Goal: Task Accomplishment & Management: Use online tool/utility

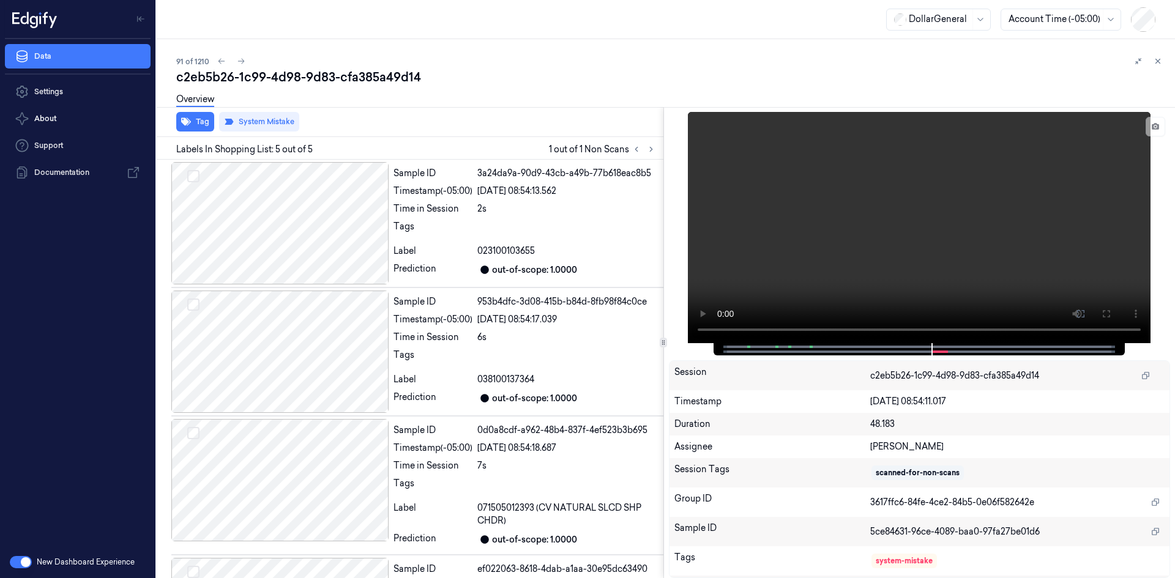
scroll to position [238, 0]
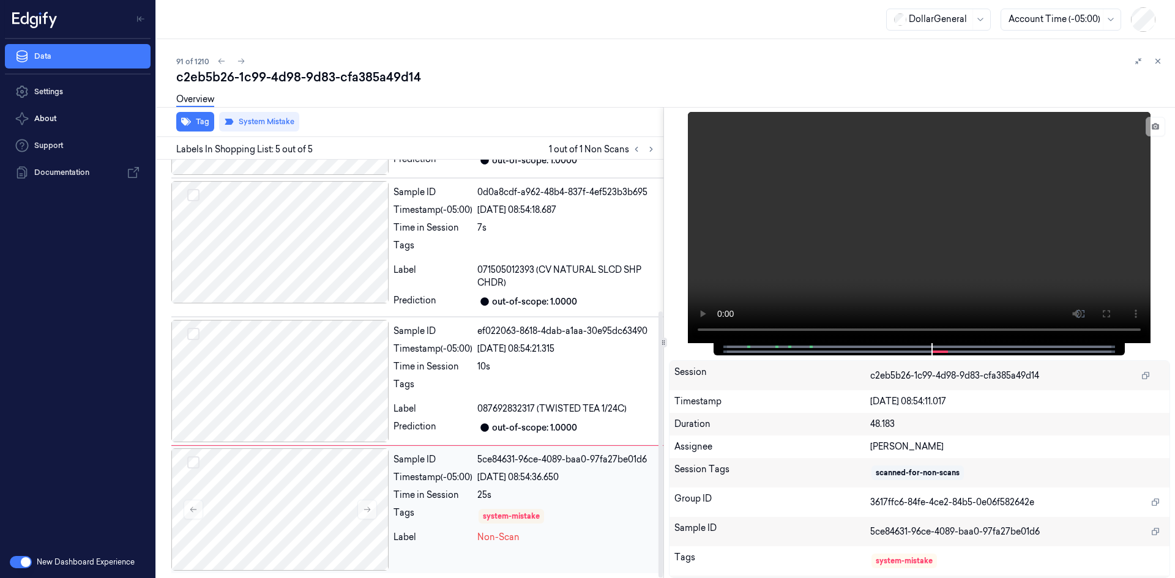
click at [400, 512] on div "Tags" at bounding box center [433, 517] width 79 height 20
click at [798, 256] on video at bounding box center [919, 227] width 463 height 231
click at [577, 361] on div "10s" at bounding box center [567, 367] width 181 height 13
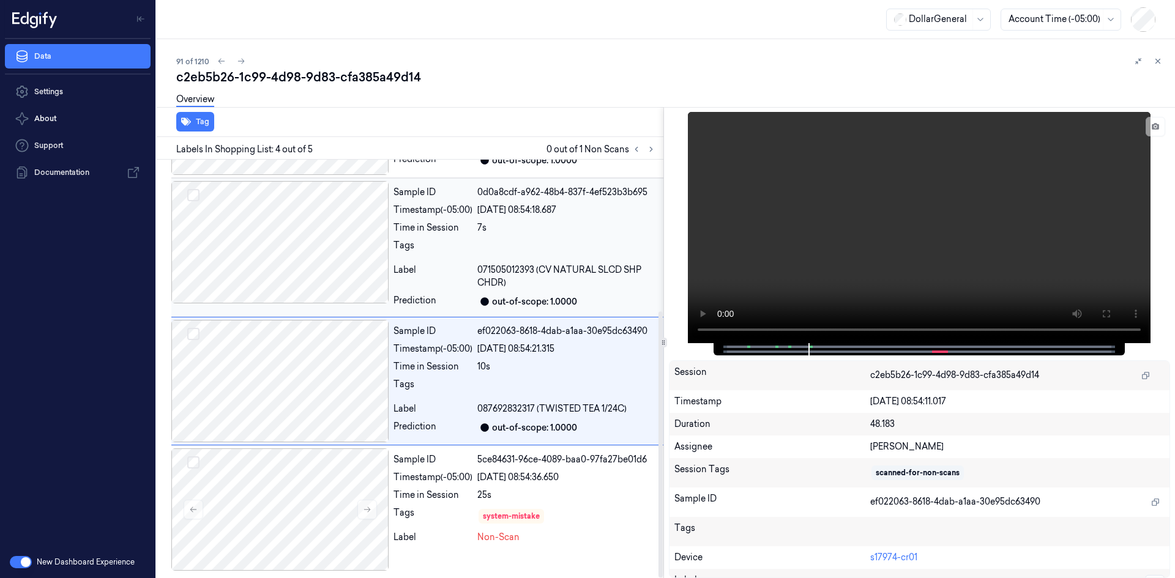
click at [489, 252] on div at bounding box center [567, 249] width 181 height 20
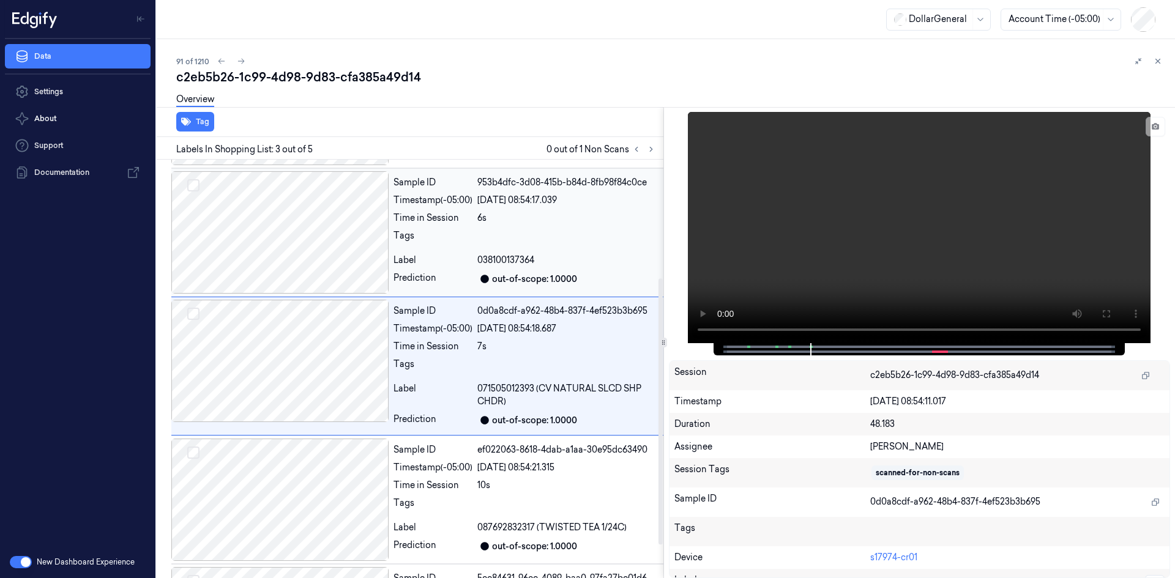
scroll to position [117, 0]
click at [402, 247] on div "Tags" at bounding box center [433, 242] width 79 height 20
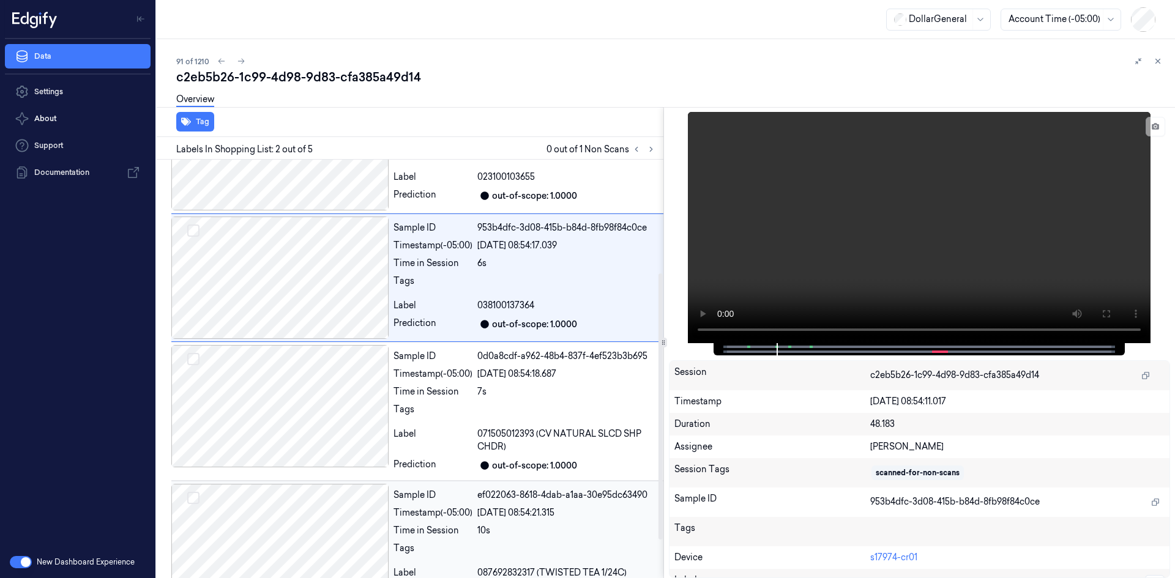
scroll to position [238, 0]
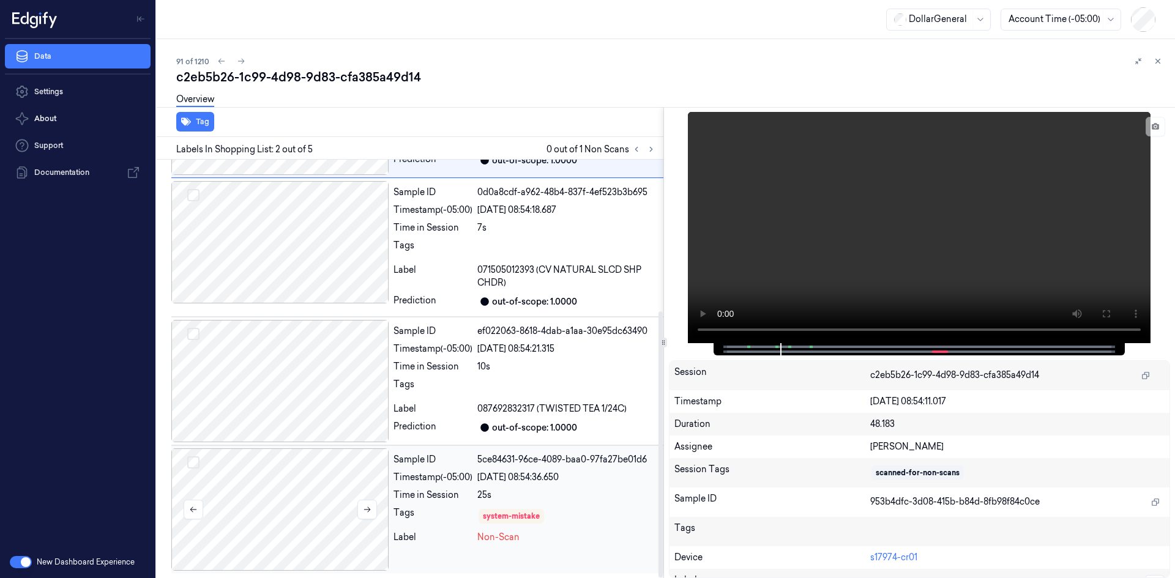
click at [353, 469] on div at bounding box center [279, 510] width 217 height 122
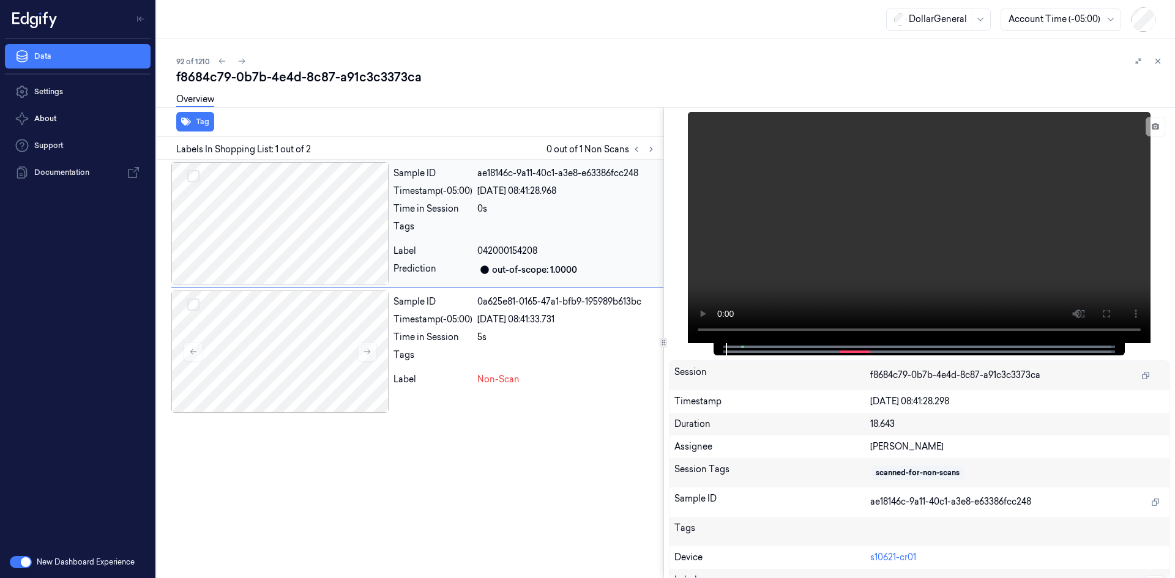
click at [287, 234] on div at bounding box center [279, 223] width 217 height 122
click at [280, 346] on div at bounding box center [279, 352] width 217 height 122
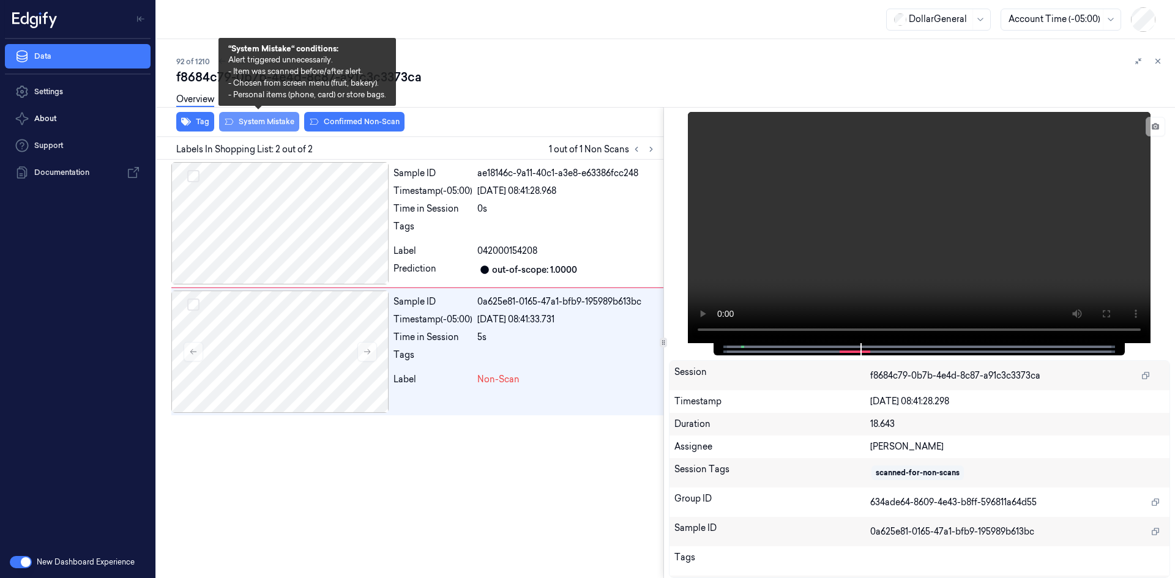
click at [283, 122] on button "System Mistake" at bounding box center [259, 122] width 80 height 20
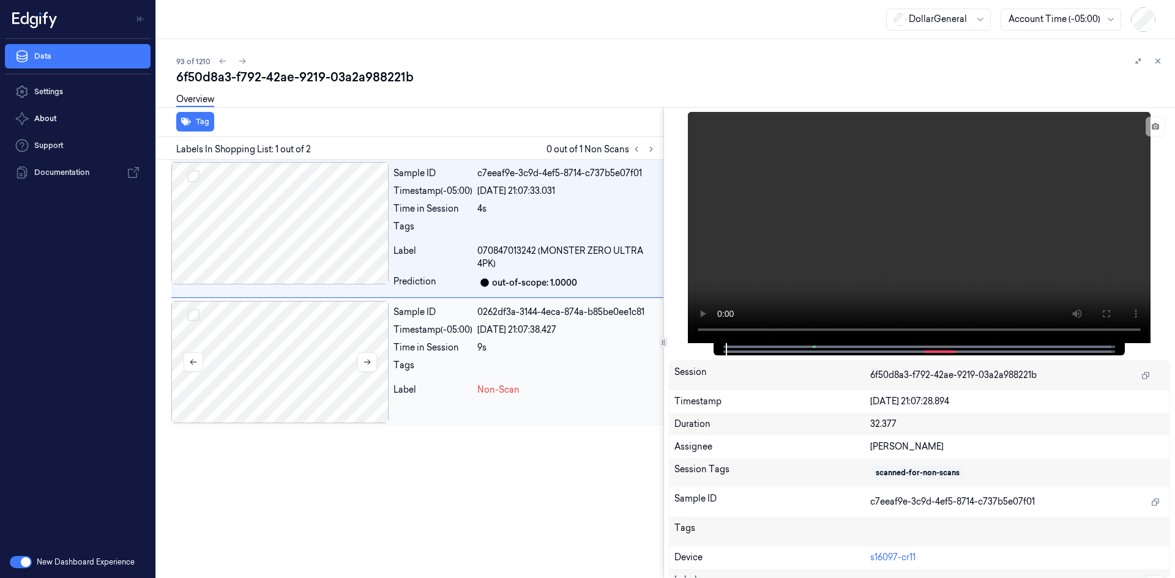
click at [297, 358] on div at bounding box center [279, 362] width 217 height 122
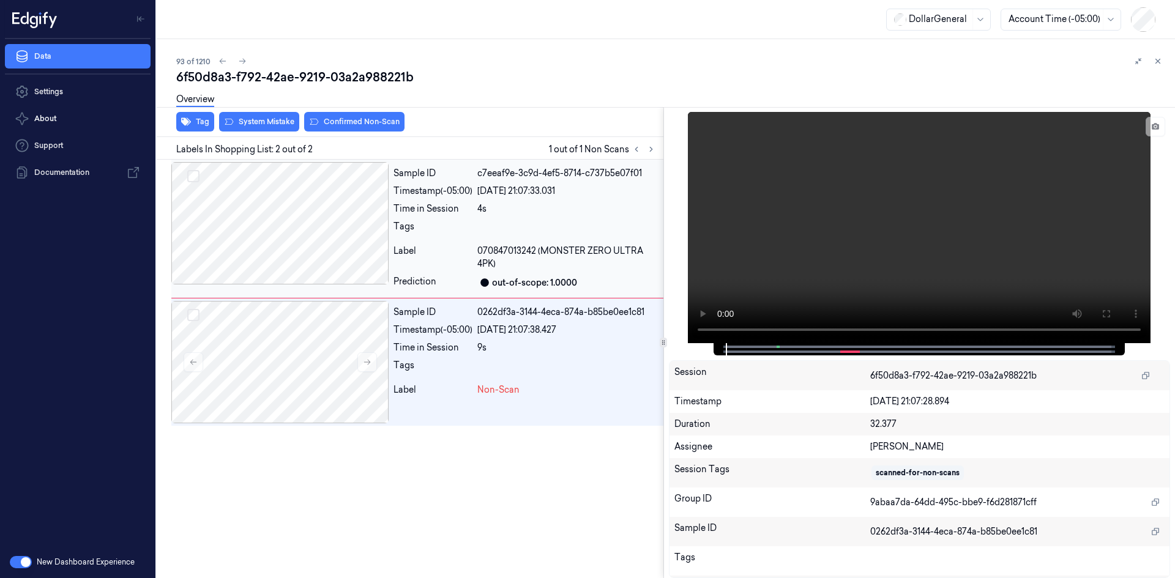
click at [307, 208] on div at bounding box center [279, 223] width 217 height 122
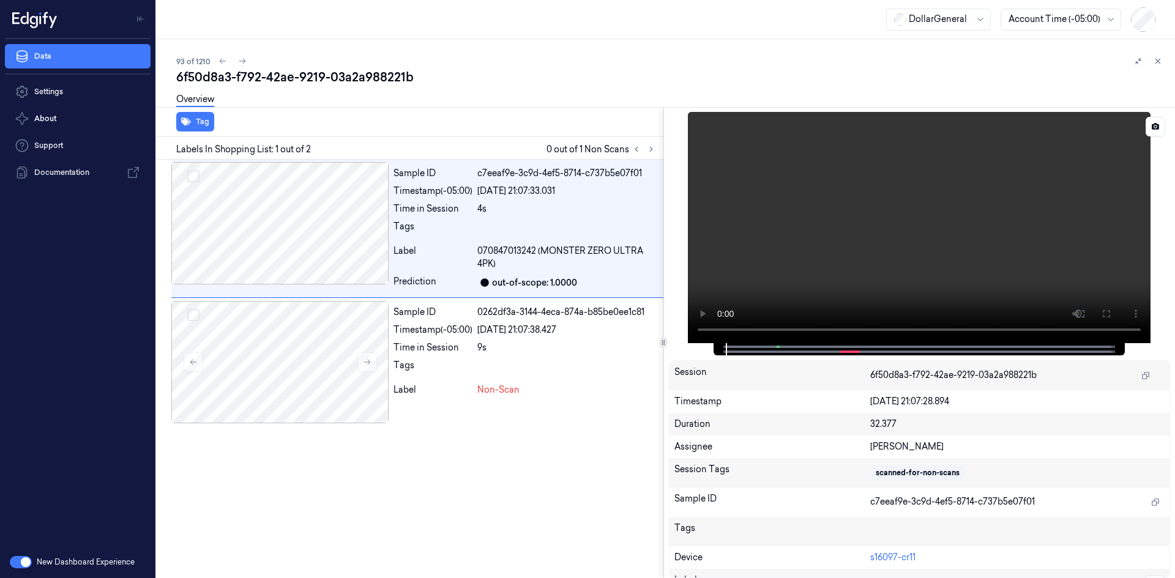
click at [828, 220] on video at bounding box center [919, 227] width 463 height 231
click at [837, 238] on video at bounding box center [919, 227] width 463 height 231
click at [793, 252] on video at bounding box center [919, 227] width 463 height 231
click at [836, 225] on video at bounding box center [919, 227] width 463 height 231
click at [496, 349] on div "9s" at bounding box center [567, 348] width 181 height 13
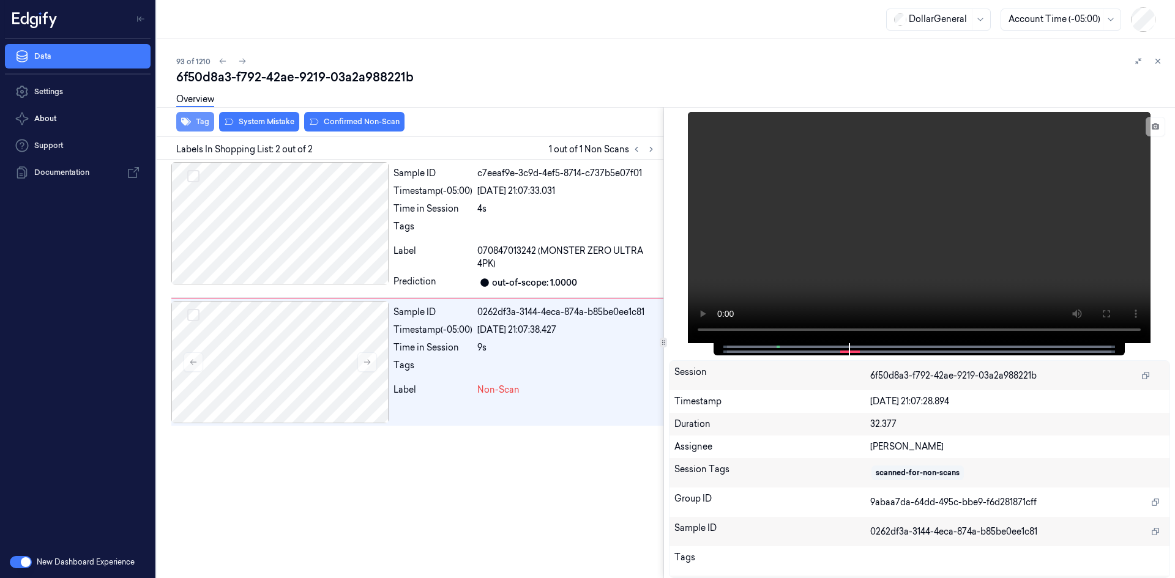
click at [187, 117] on icon "button" at bounding box center [186, 122] width 10 height 10
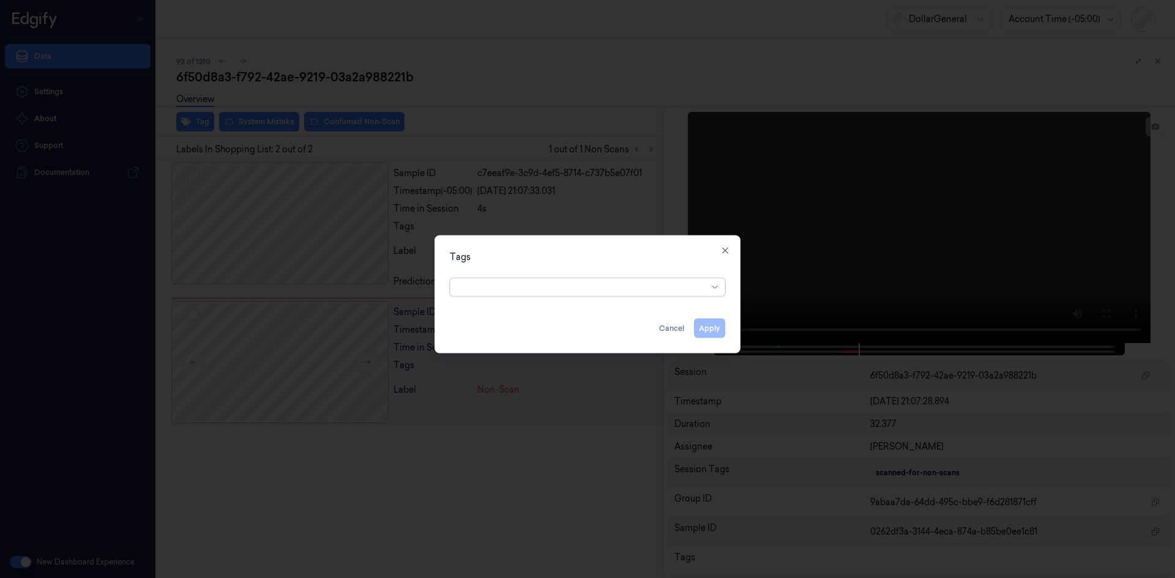
click at [640, 298] on div "option , selected. Select is focused ,type to refine list, press Down to open t…" at bounding box center [587, 286] width 295 height 26
click at [631, 286] on div at bounding box center [575, 287] width 235 height 13
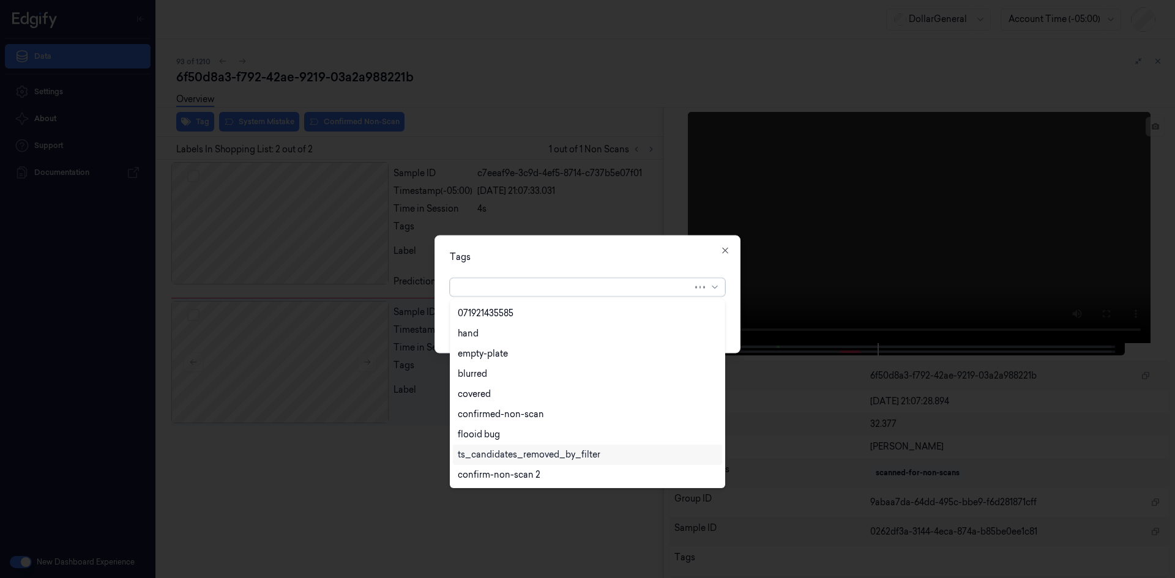
scroll to position [281, 0]
click at [490, 375] on div "flooid bug" at bounding box center [479, 374] width 42 height 13
click at [641, 269] on div "Tags option flooid bug , selected. 22 results available. Use Up and Down to cho…" at bounding box center [588, 294] width 306 height 118
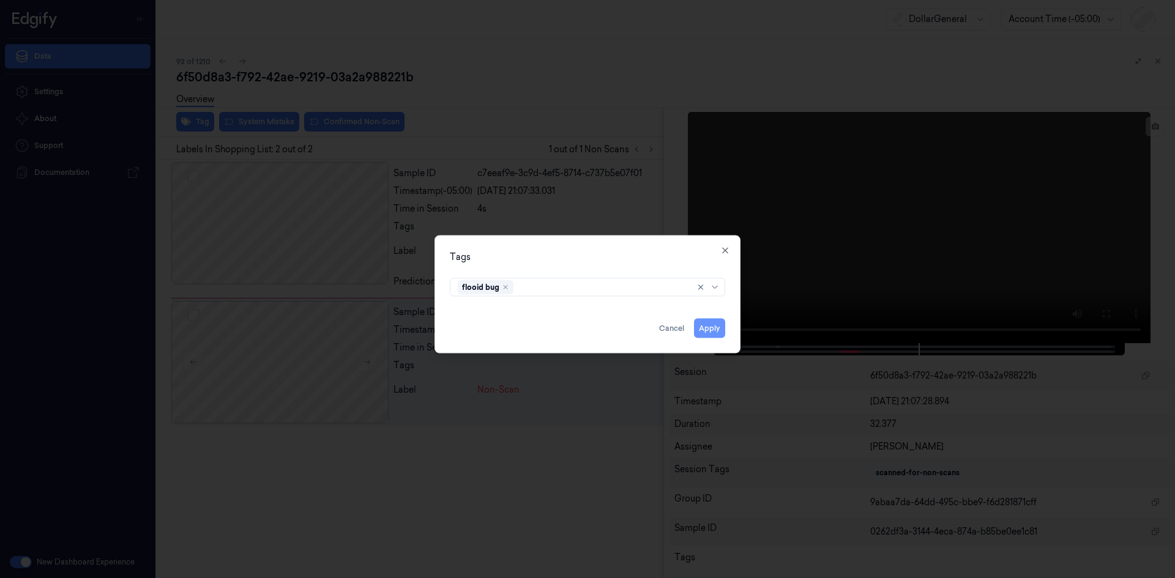
click at [717, 331] on button "Apply" at bounding box center [709, 328] width 31 height 20
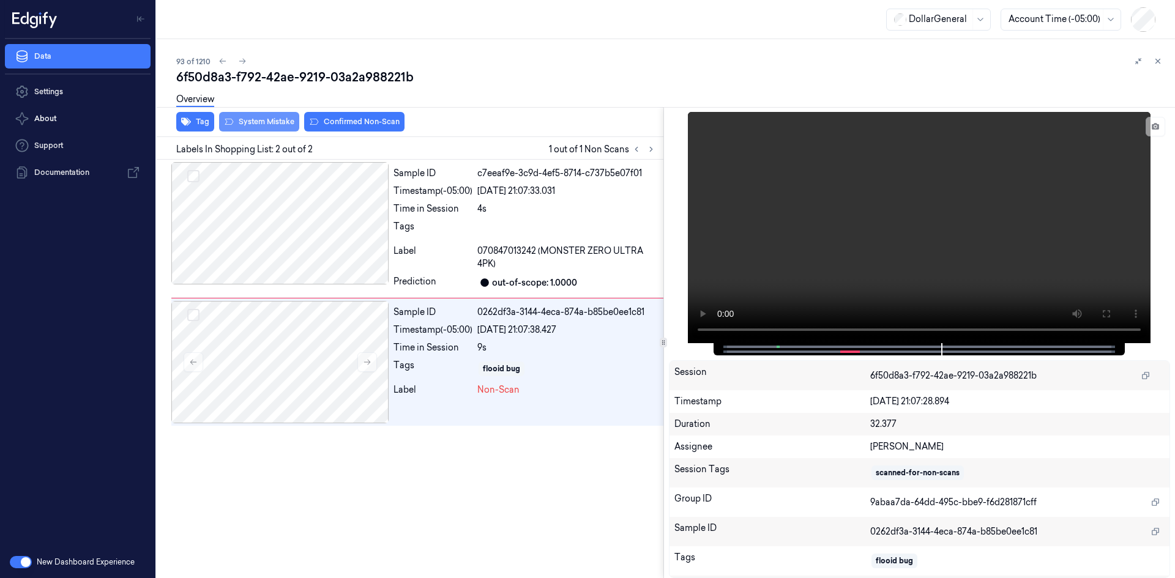
click at [283, 124] on button "System Mistake" at bounding box center [259, 122] width 80 height 20
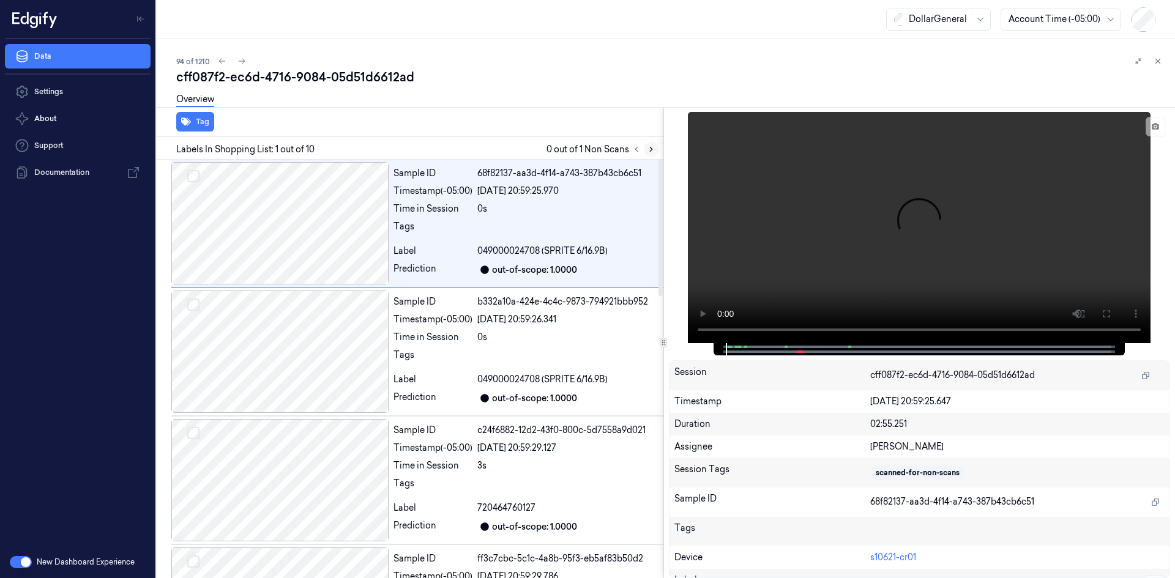
click at [652, 149] on icon at bounding box center [651, 149] width 9 height 9
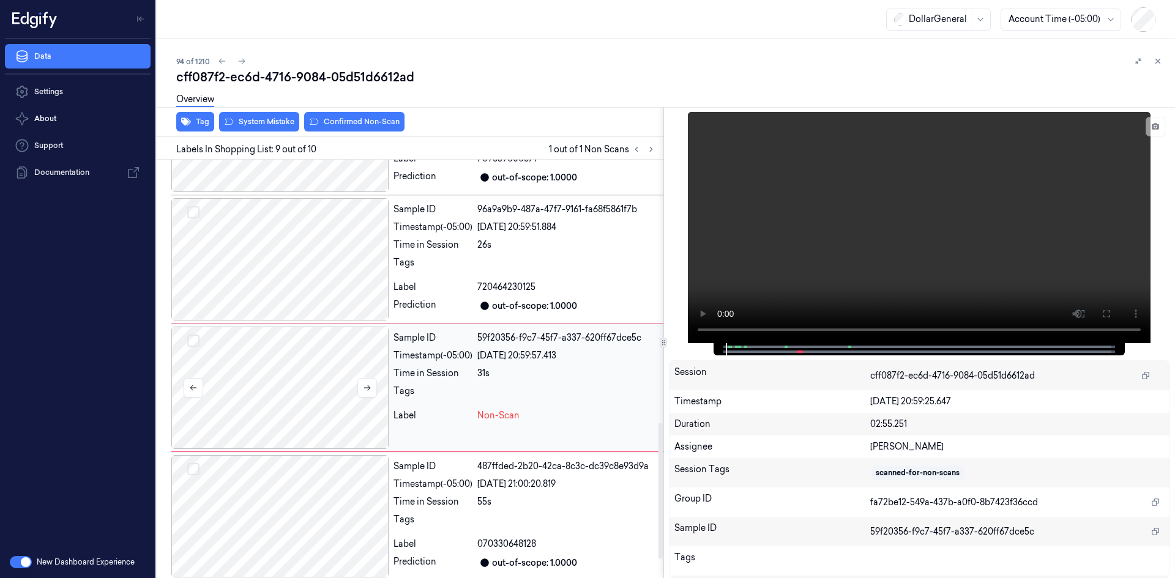
scroll to position [870, 0]
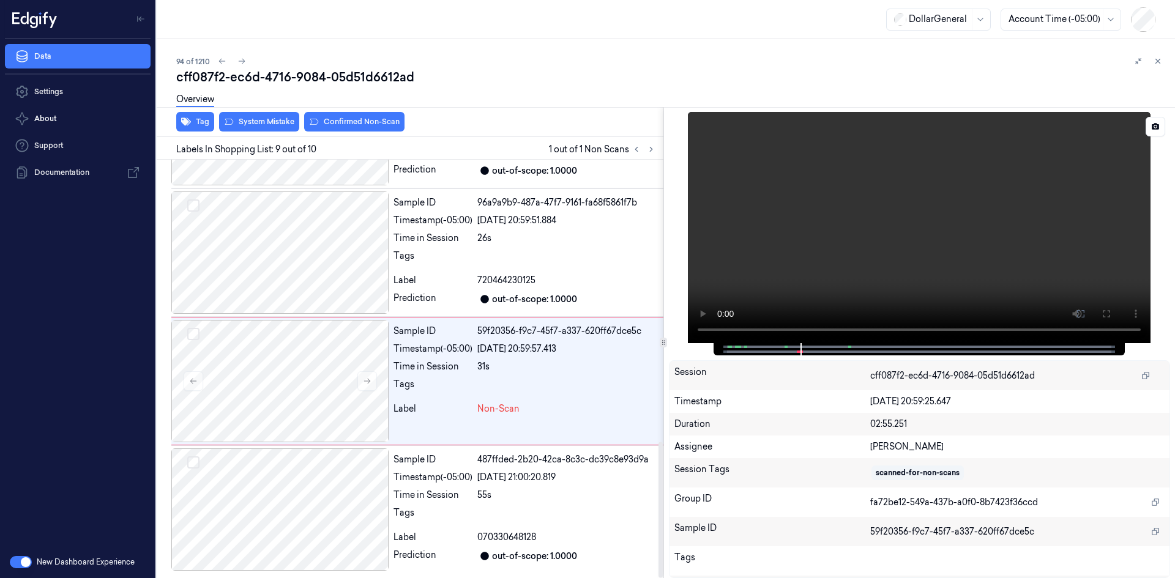
click at [824, 250] on video at bounding box center [919, 227] width 463 height 231
click at [297, 347] on div at bounding box center [279, 381] width 217 height 122
click at [925, 242] on video at bounding box center [919, 227] width 463 height 231
click at [873, 249] on video at bounding box center [919, 227] width 463 height 231
click at [515, 225] on div "[DATE] 20:59:51.884" at bounding box center [567, 220] width 181 height 13
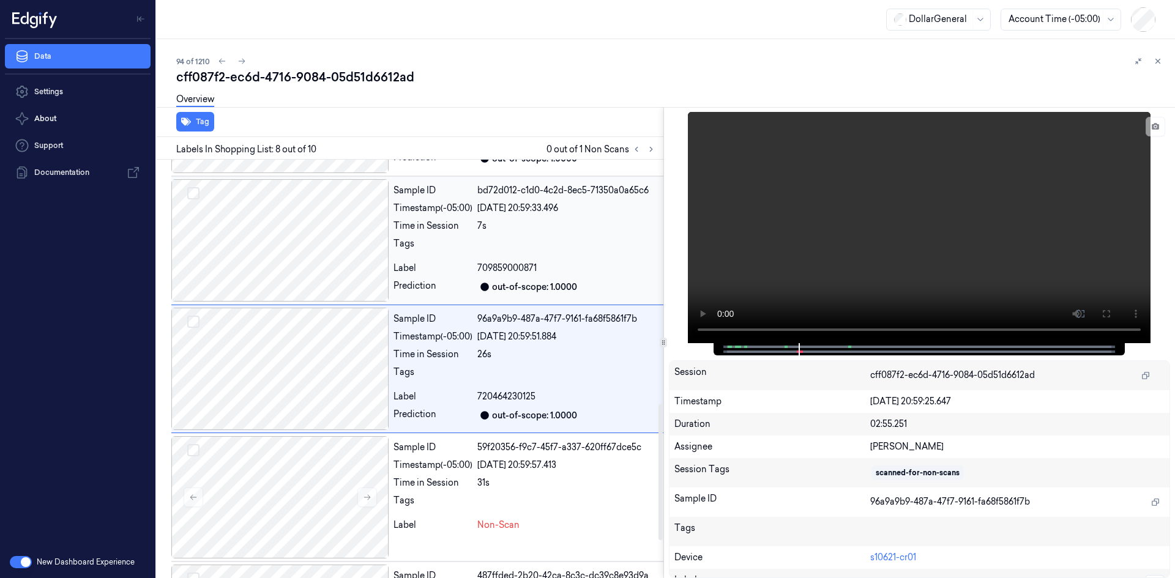
click at [501, 282] on div "out-of-scope: 1.0000" at bounding box center [534, 287] width 85 height 13
click at [490, 274] on span "720464760127" at bounding box center [506, 268] width 58 height 13
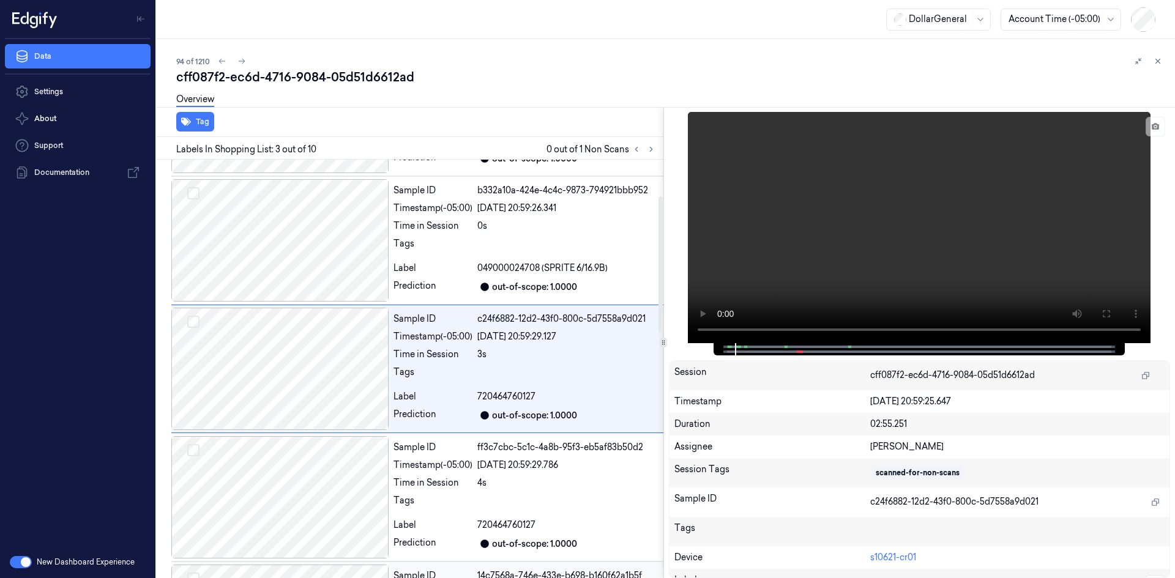
click at [490, 274] on span "049000024708 (SPRITE 6/16.9B)" at bounding box center [542, 268] width 130 height 13
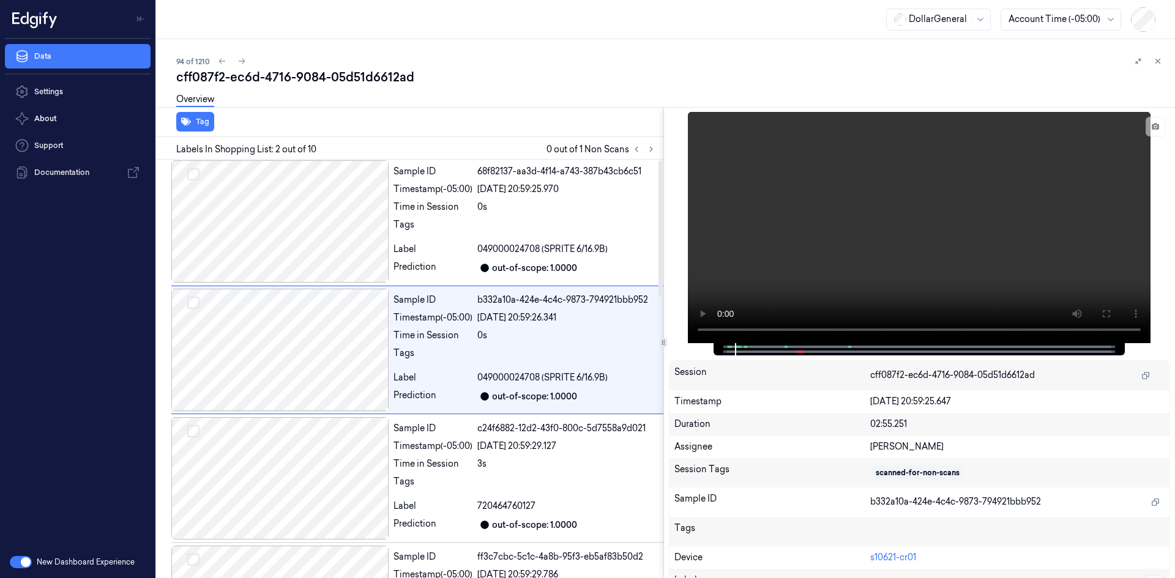
scroll to position [0, 0]
click at [479, 260] on div "Sample ID 68f82137-aa3d-4f14-a743-387b43cb6c51 Timestamp (-05:00) [DATE] 20:59:…" at bounding box center [526, 223] width 275 height 122
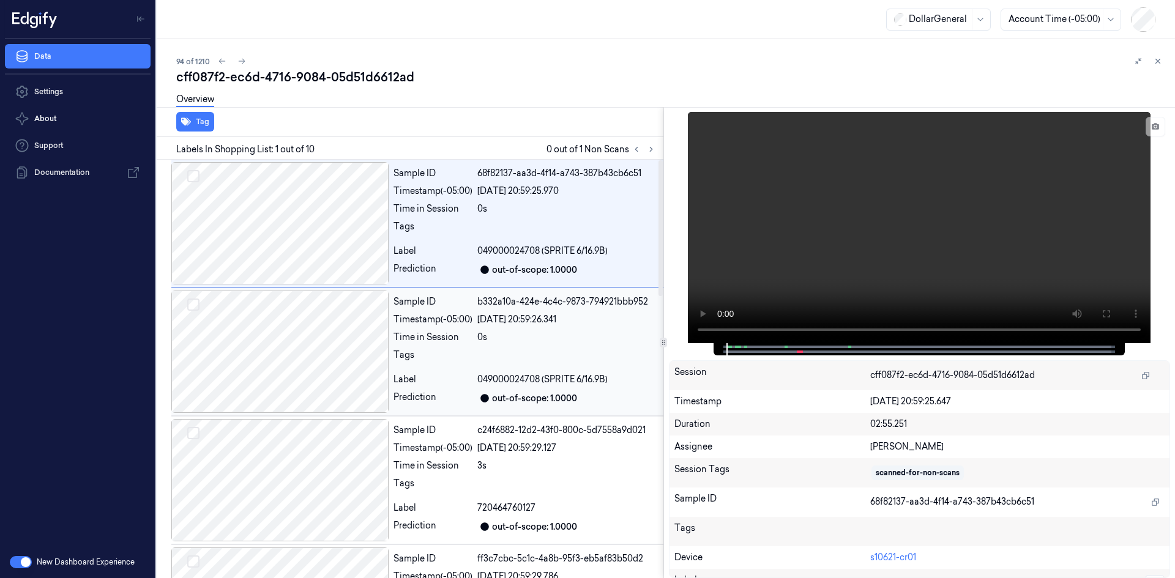
click at [436, 316] on div "Timestamp (-05:00)" at bounding box center [433, 319] width 79 height 13
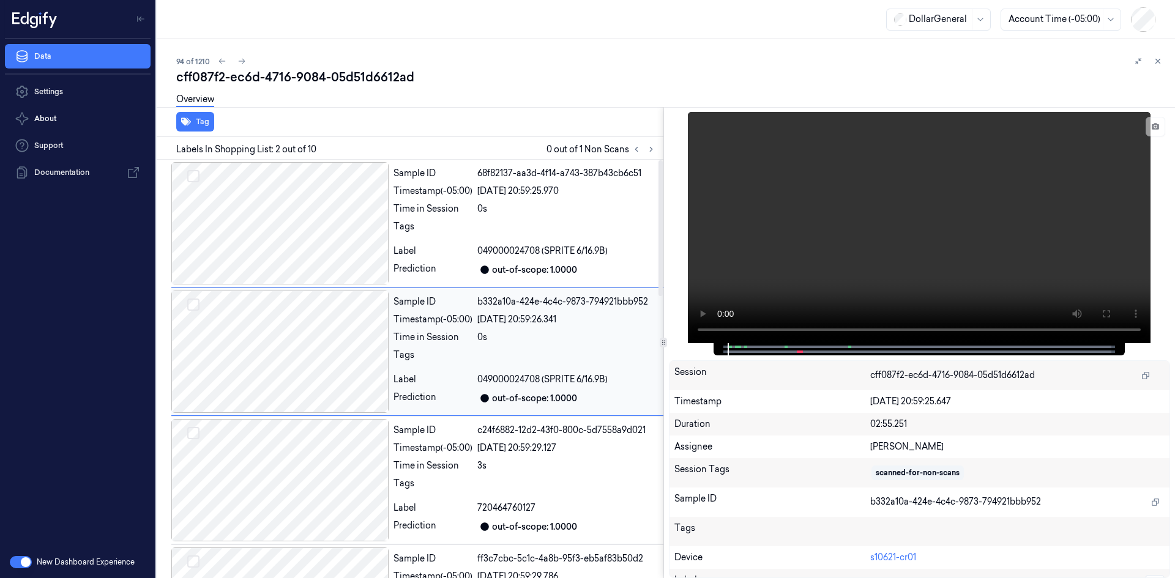
click at [412, 392] on div "Prediction" at bounding box center [433, 398] width 79 height 15
click at [408, 447] on div "Timestamp (-05:00)" at bounding box center [433, 448] width 79 height 13
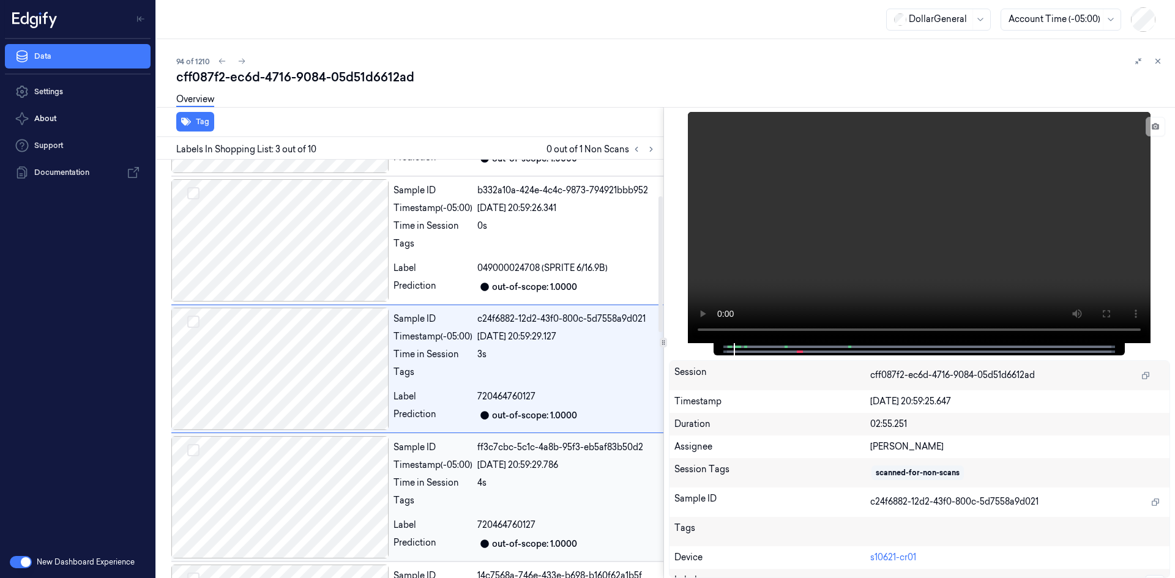
click at [408, 449] on div "Sample ID" at bounding box center [433, 447] width 79 height 13
click at [410, 460] on div "Timestamp (-05:00)" at bounding box center [433, 465] width 79 height 13
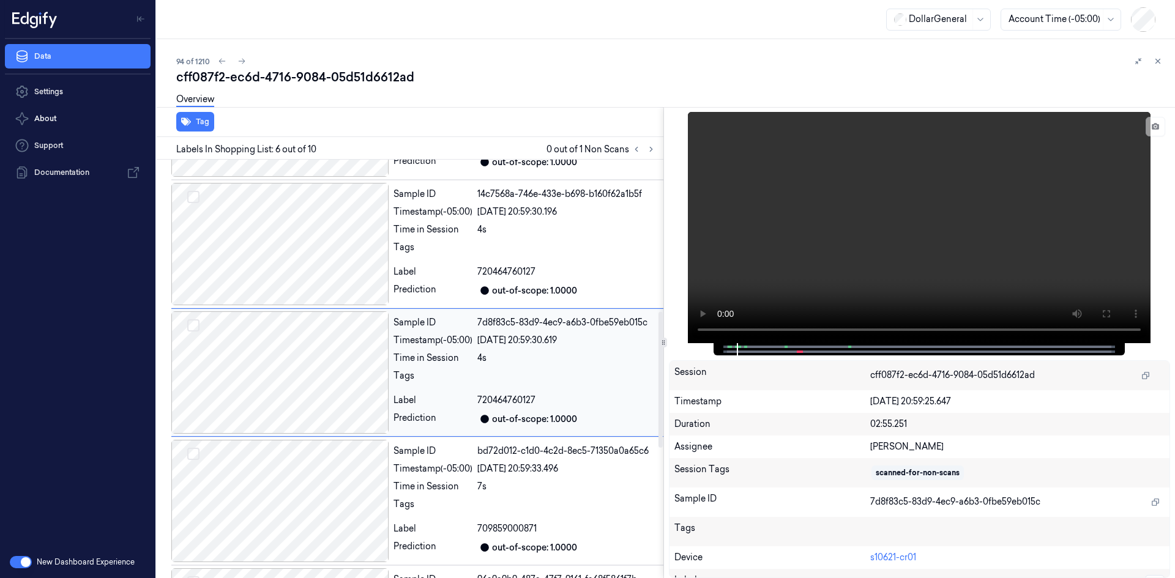
scroll to position [497, 0]
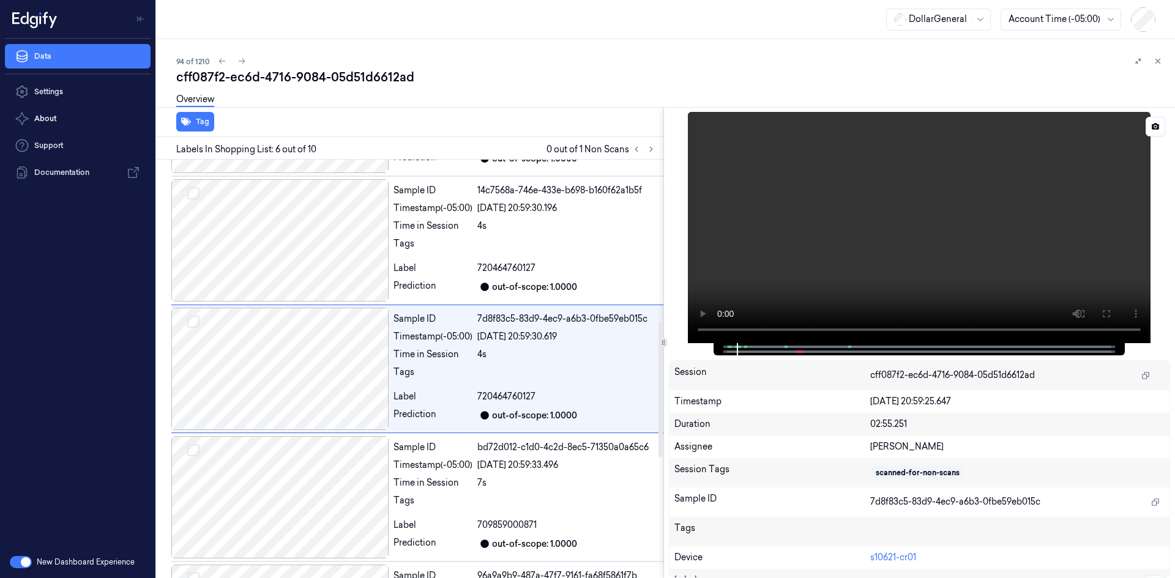
click at [765, 239] on video at bounding box center [919, 227] width 463 height 231
click at [949, 141] on video at bounding box center [919, 227] width 463 height 231
click at [462, 479] on div "Time in Session" at bounding box center [433, 483] width 79 height 13
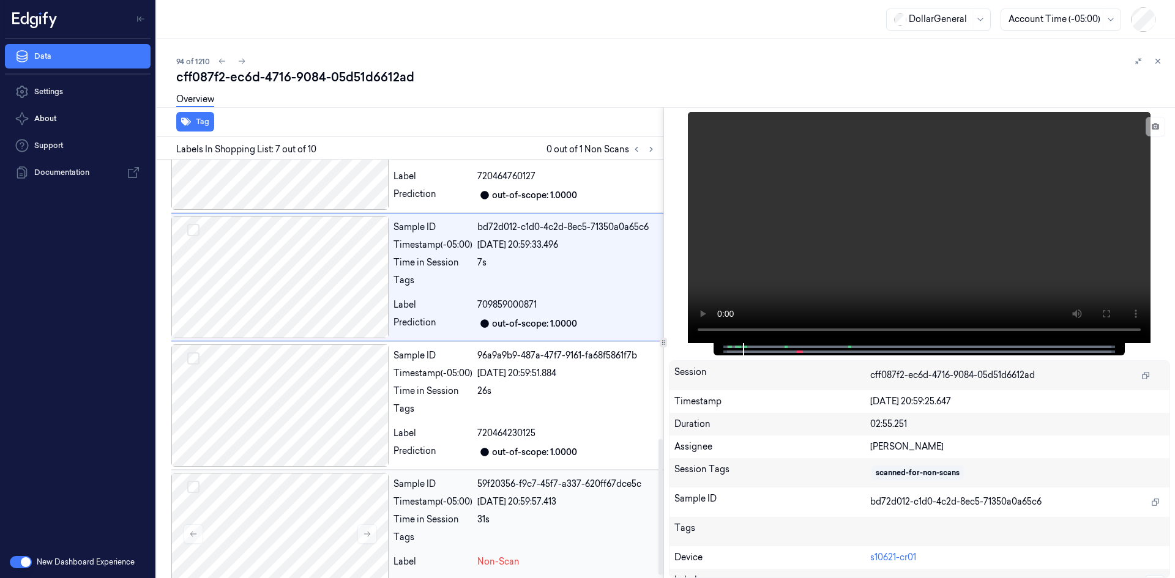
scroll to position [870, 0]
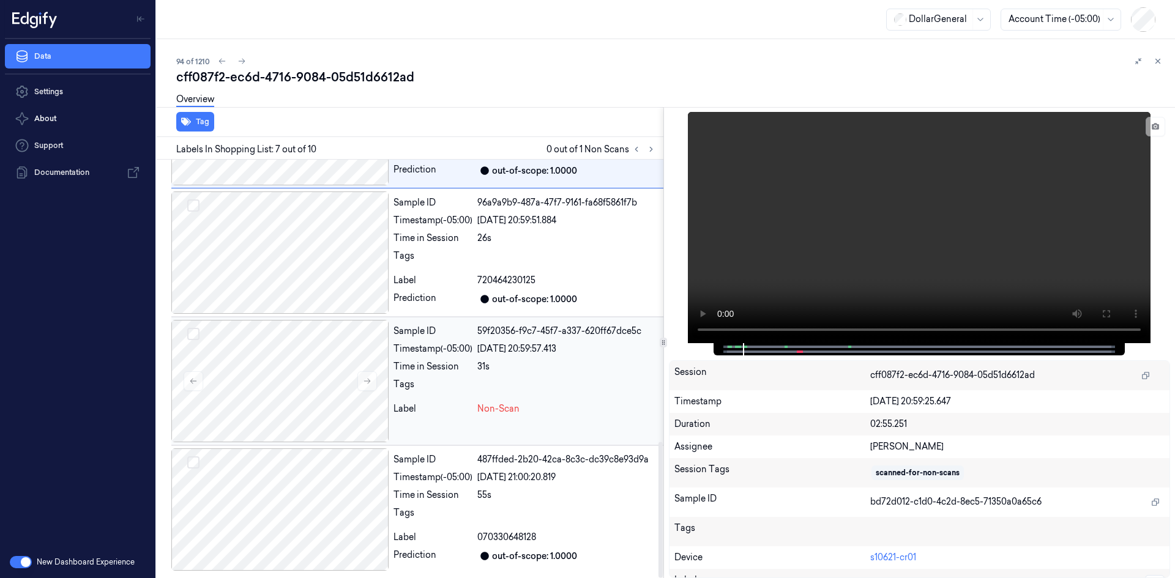
click at [474, 391] on div "Tags" at bounding box center [526, 388] width 265 height 20
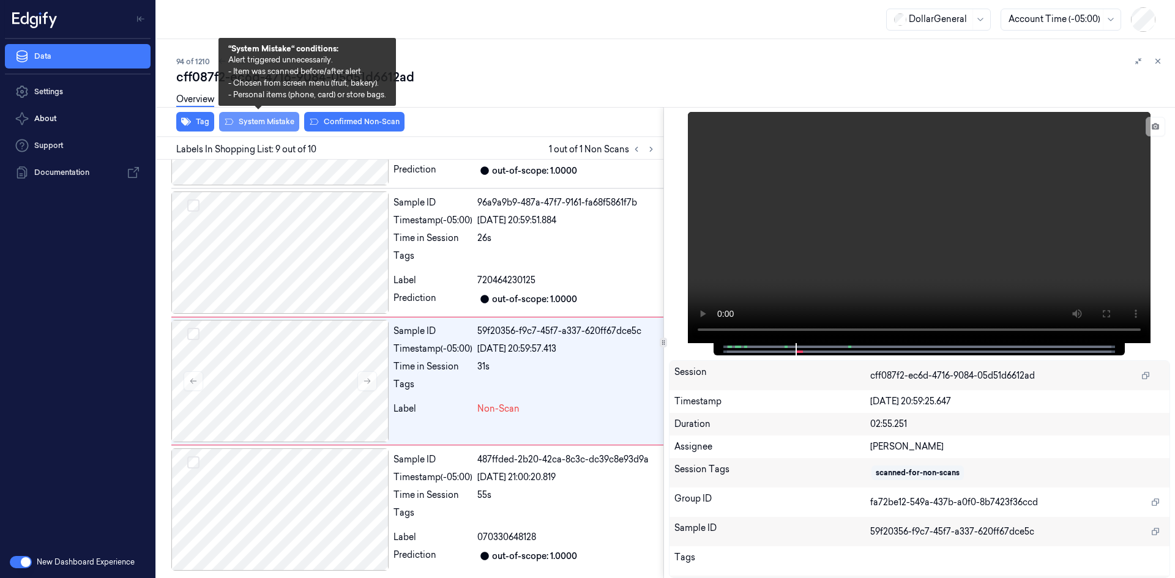
click at [279, 119] on button "System Mistake" at bounding box center [259, 122] width 80 height 20
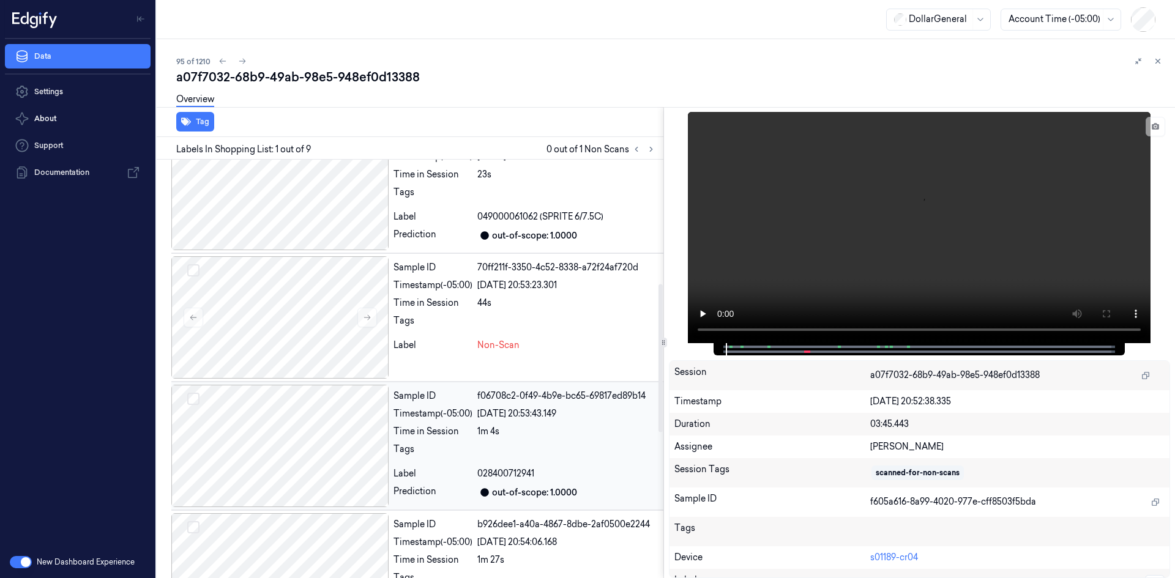
scroll to position [367, 0]
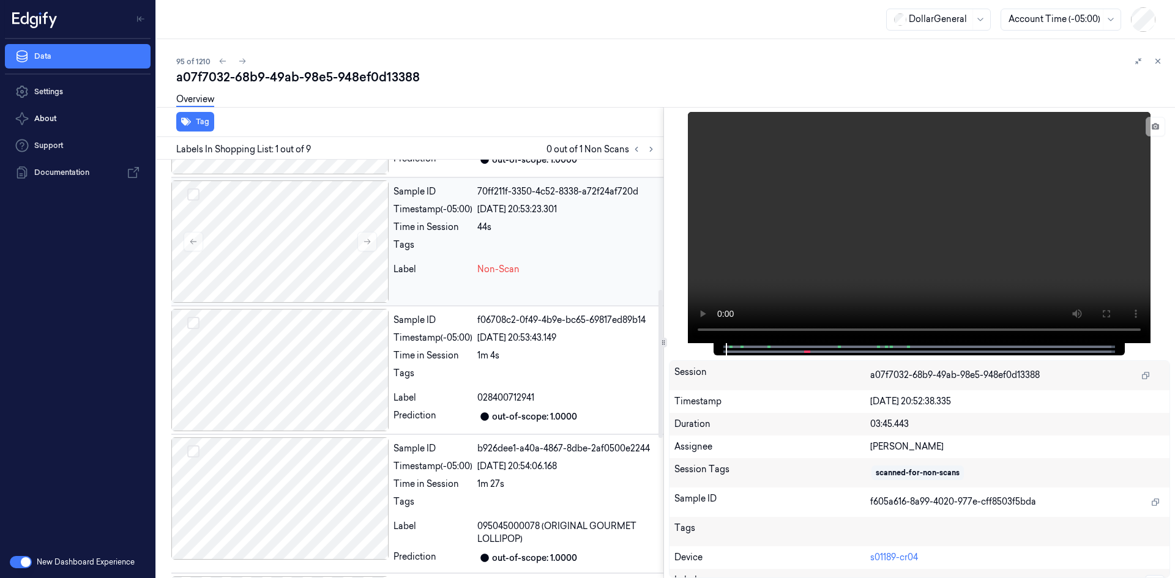
click at [501, 254] on div at bounding box center [567, 249] width 181 height 20
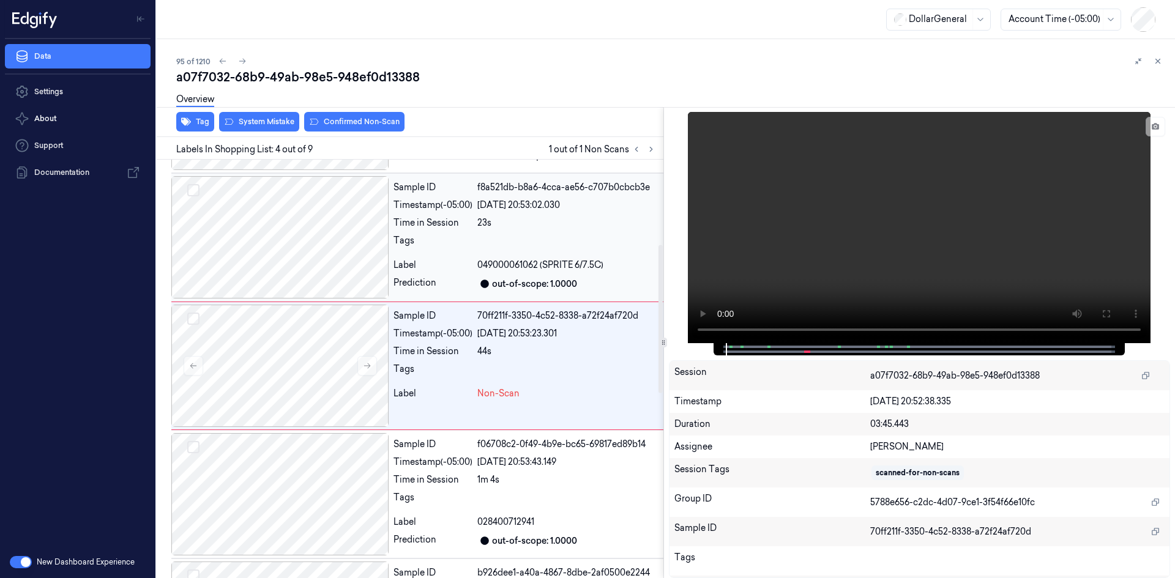
scroll to position [240, 0]
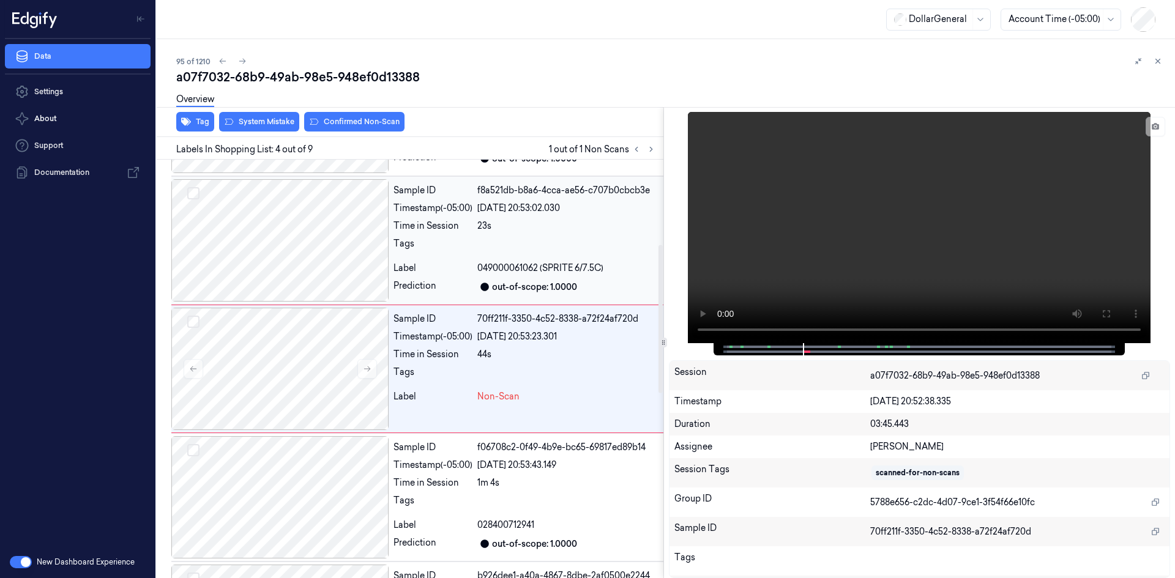
click at [478, 244] on div at bounding box center [567, 247] width 181 height 20
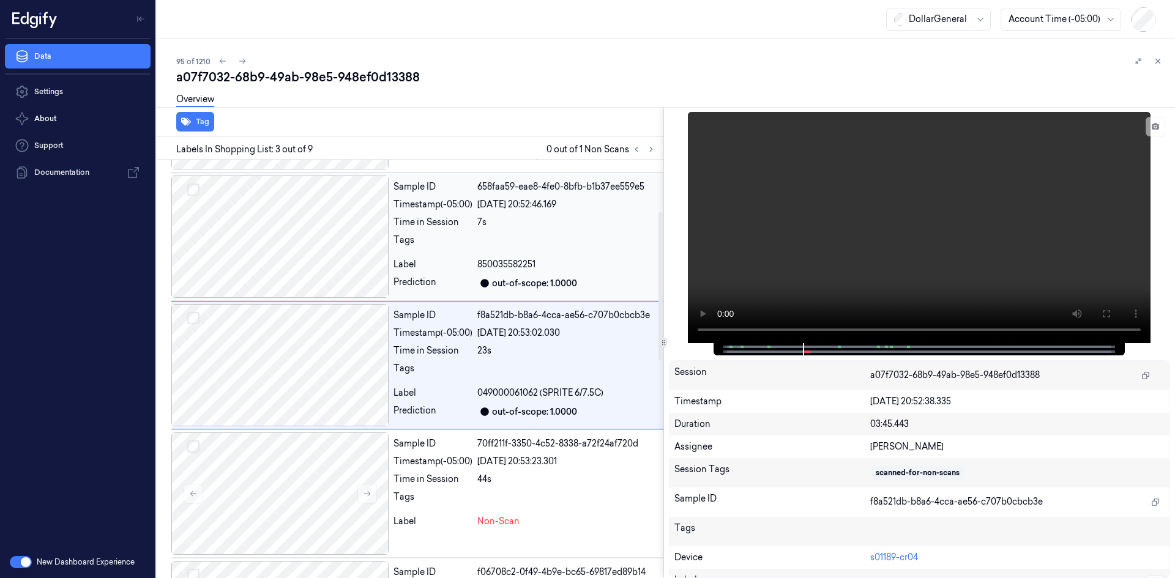
scroll to position [111, 0]
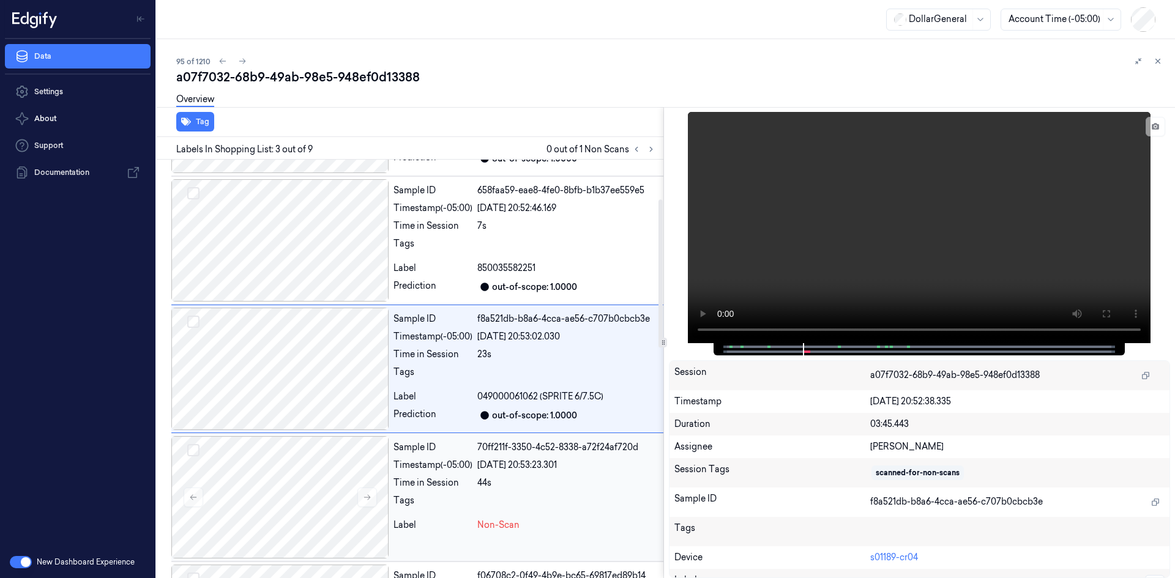
click at [411, 474] on div "Sample ID 70ff211f-3350-4c52-8338-a72f24af720d Timestamp (-05:00) [DATE] 20:53:…" at bounding box center [526, 497] width 275 height 122
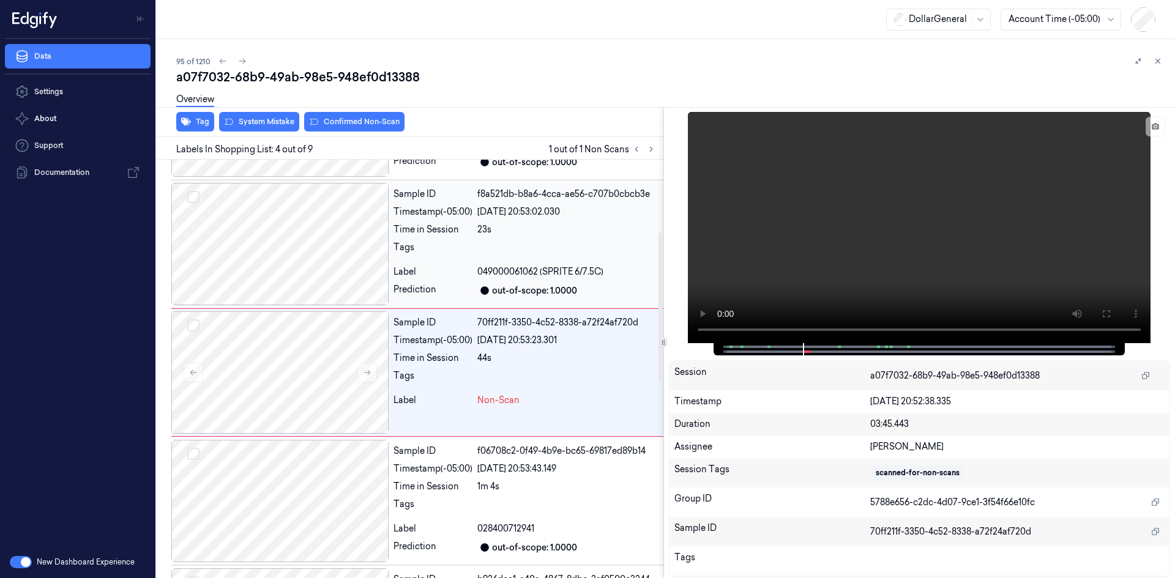
scroll to position [240, 0]
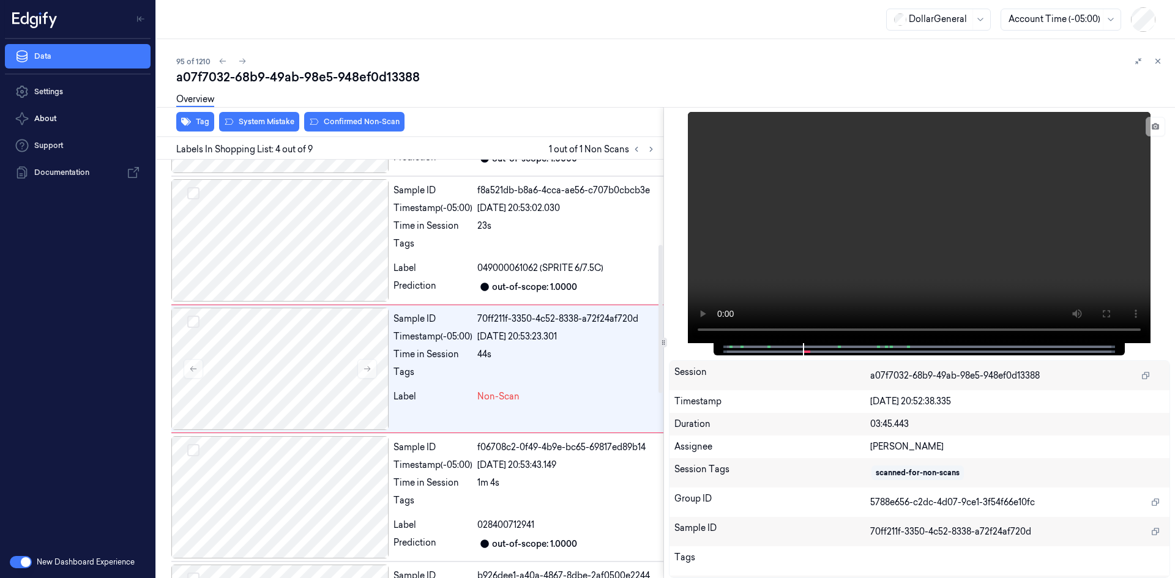
click at [274, 114] on div "Overview" at bounding box center [670, 101] width 989 height 31
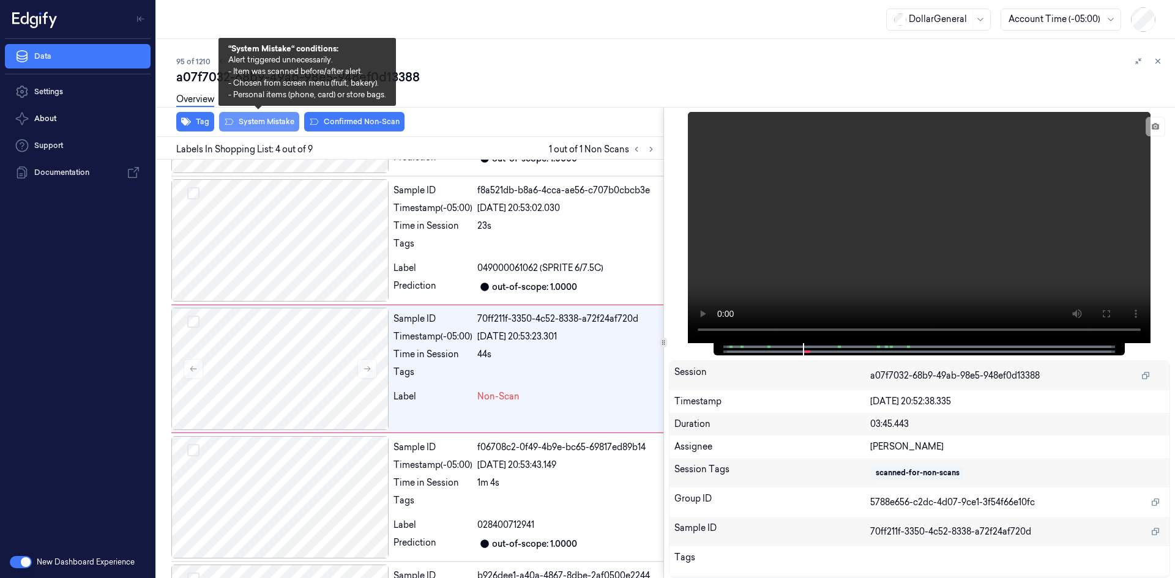
click at [275, 121] on button "System Mistake" at bounding box center [259, 122] width 80 height 20
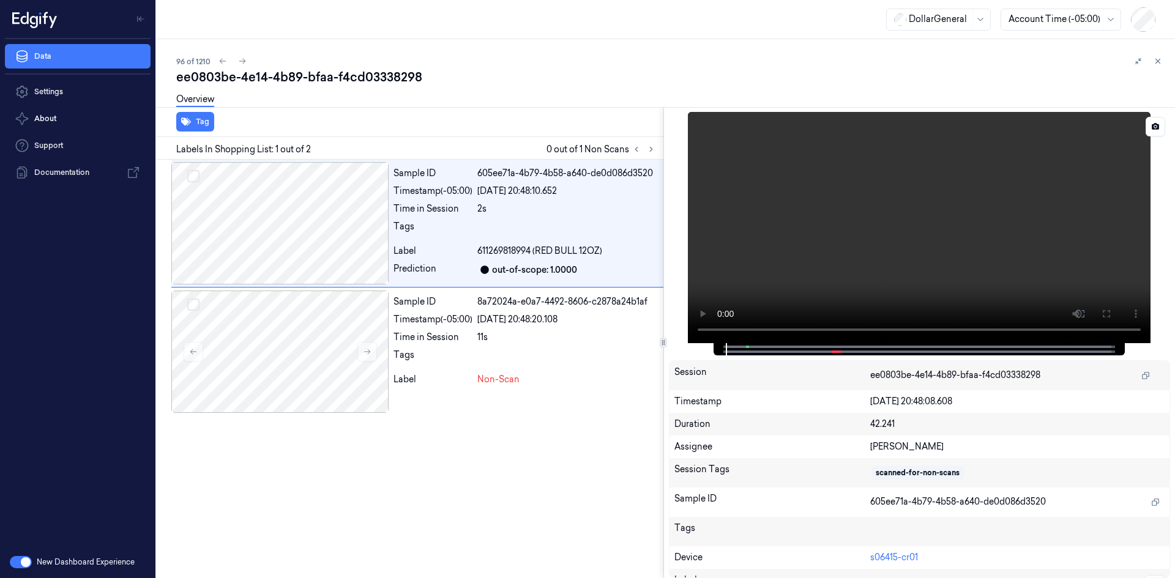
click at [864, 200] on video at bounding box center [919, 227] width 463 height 231
click at [476, 329] on div "Sample ID 8a72024a-e0a7-4492-8606-c2878a24b1af Timestamp (-05:00) [DATE] 20:48:…" at bounding box center [526, 352] width 275 height 122
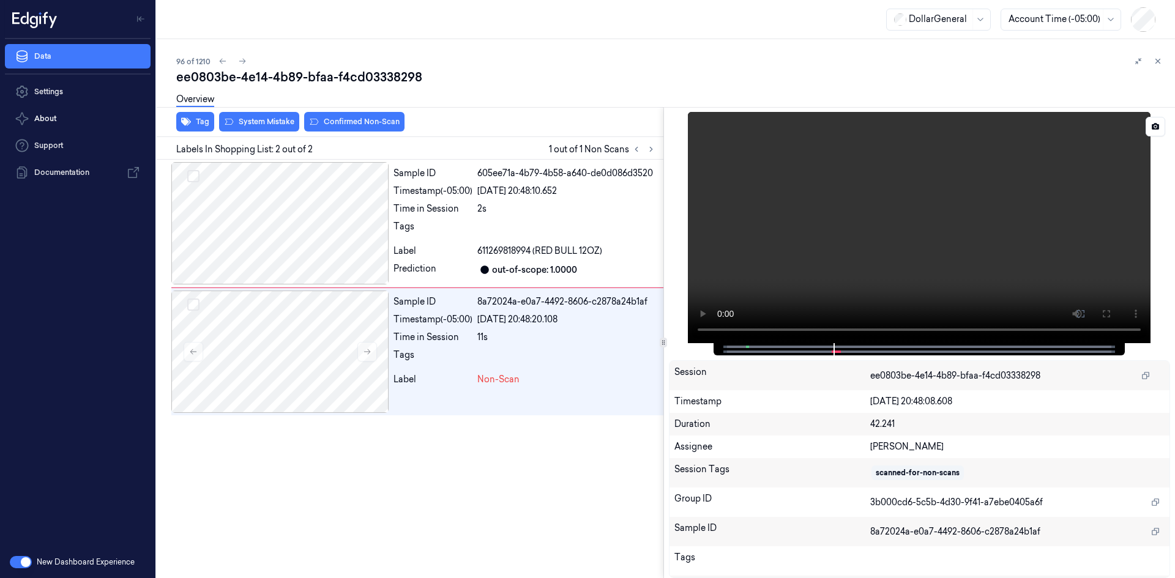
click at [868, 228] on video at bounding box center [919, 227] width 463 height 231
click at [203, 125] on button "Tag" at bounding box center [195, 122] width 38 height 20
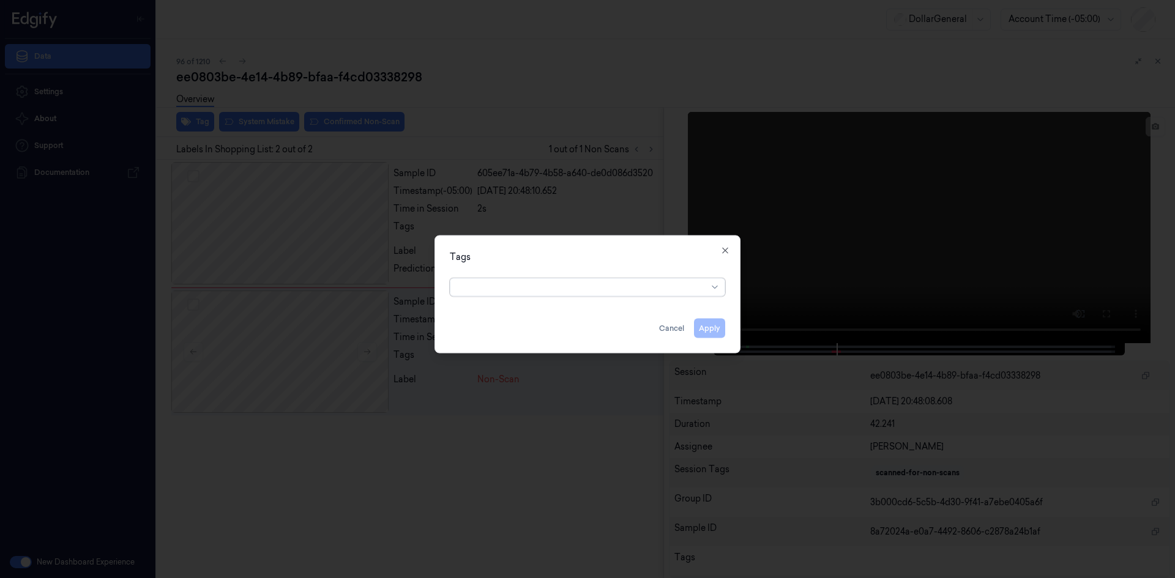
click at [616, 305] on div "Tags option , selected. Select is focused ,type to refine list, press Down to o…" at bounding box center [588, 294] width 306 height 118
click at [611, 291] on div at bounding box center [583, 287] width 250 height 13
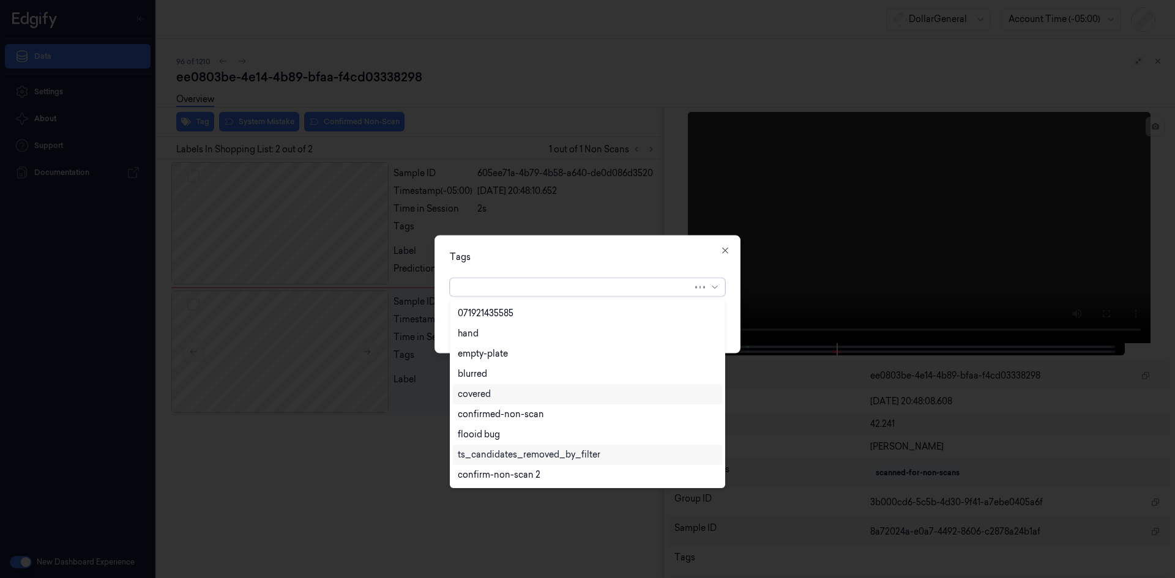
scroll to position [281, 0]
click at [485, 379] on div "flooid bug" at bounding box center [479, 374] width 42 height 13
click at [637, 259] on div "Tags" at bounding box center [587, 256] width 275 height 13
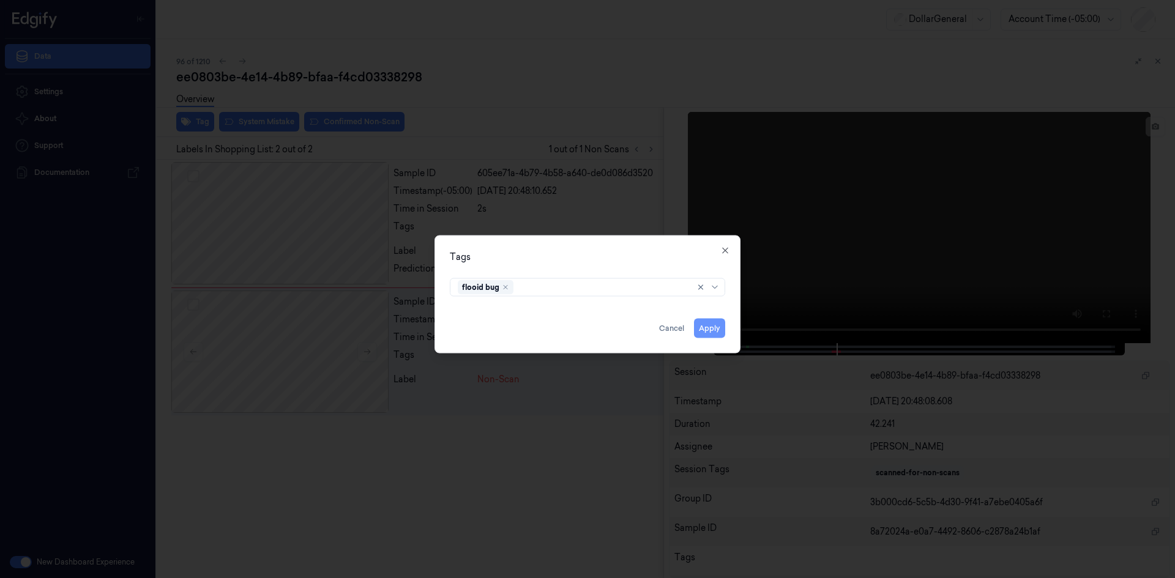
click at [713, 331] on button "Apply" at bounding box center [709, 328] width 31 height 20
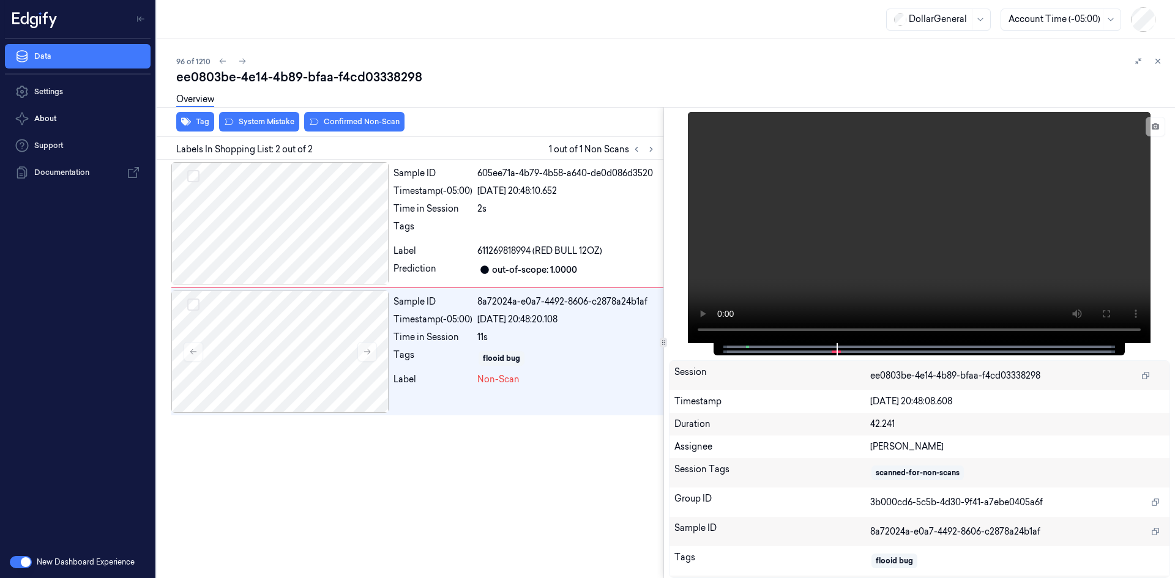
click at [269, 116] on div "Overview" at bounding box center [670, 101] width 989 height 31
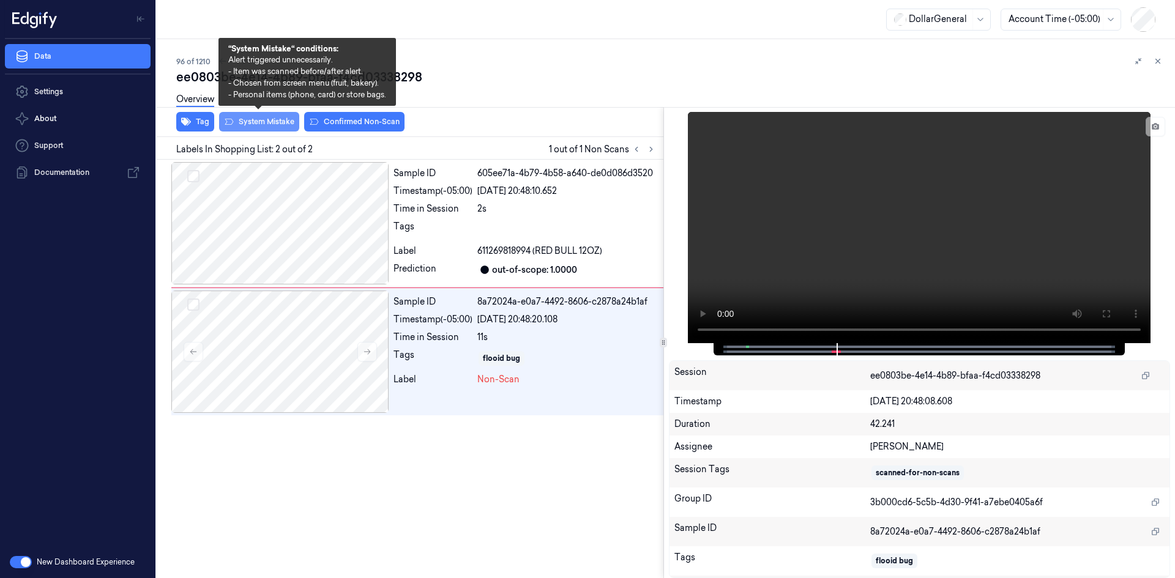
click at [265, 122] on button "System Mistake" at bounding box center [259, 122] width 80 height 20
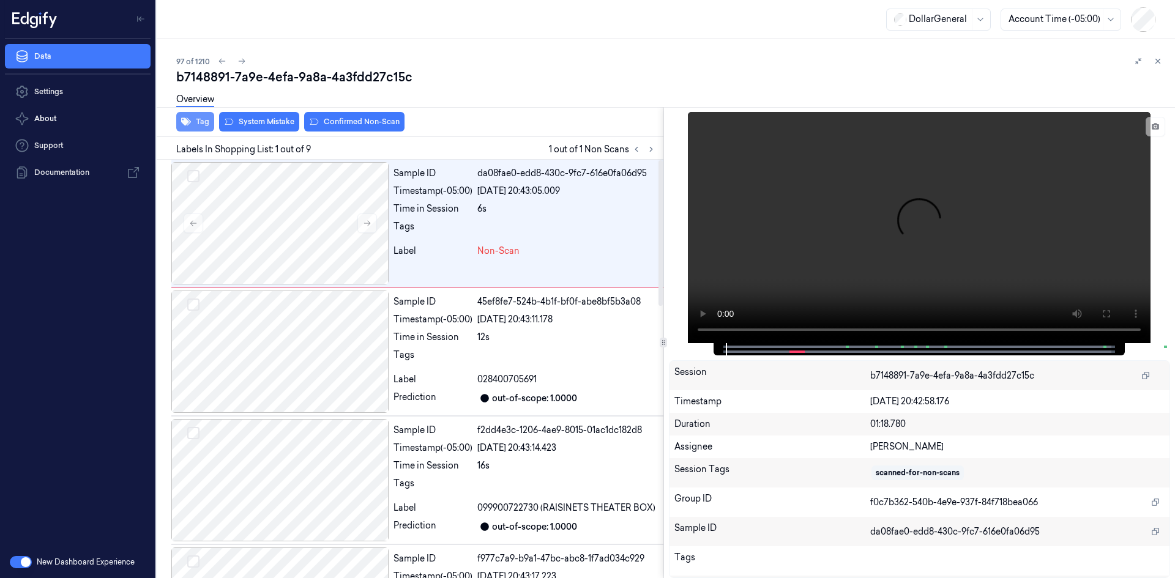
click at [193, 121] on button "Tag" at bounding box center [195, 122] width 38 height 20
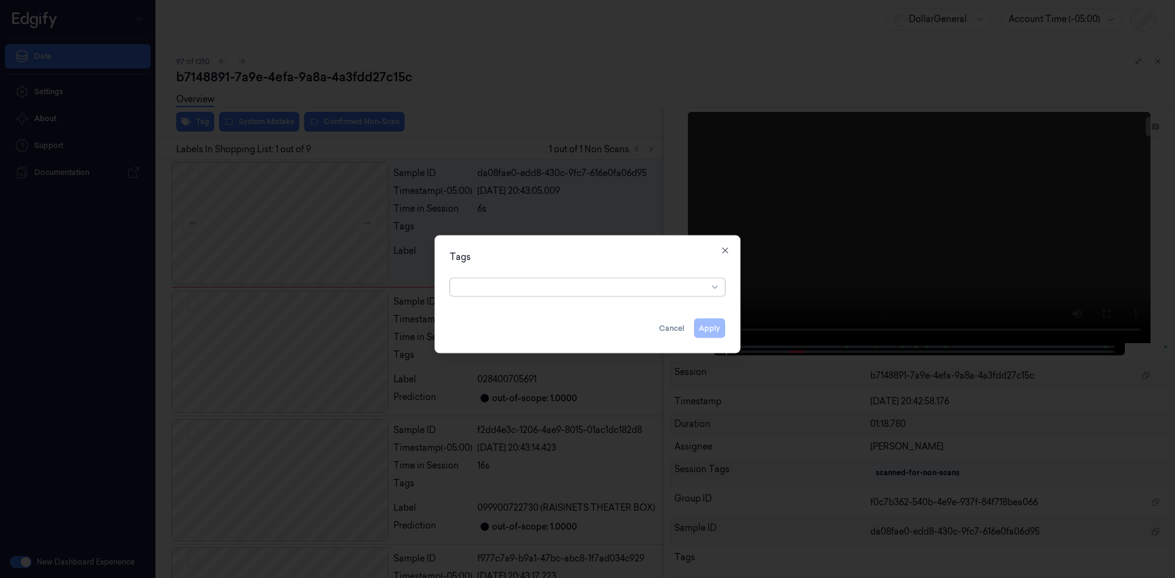
click at [546, 281] on div at bounding box center [583, 287] width 250 height 13
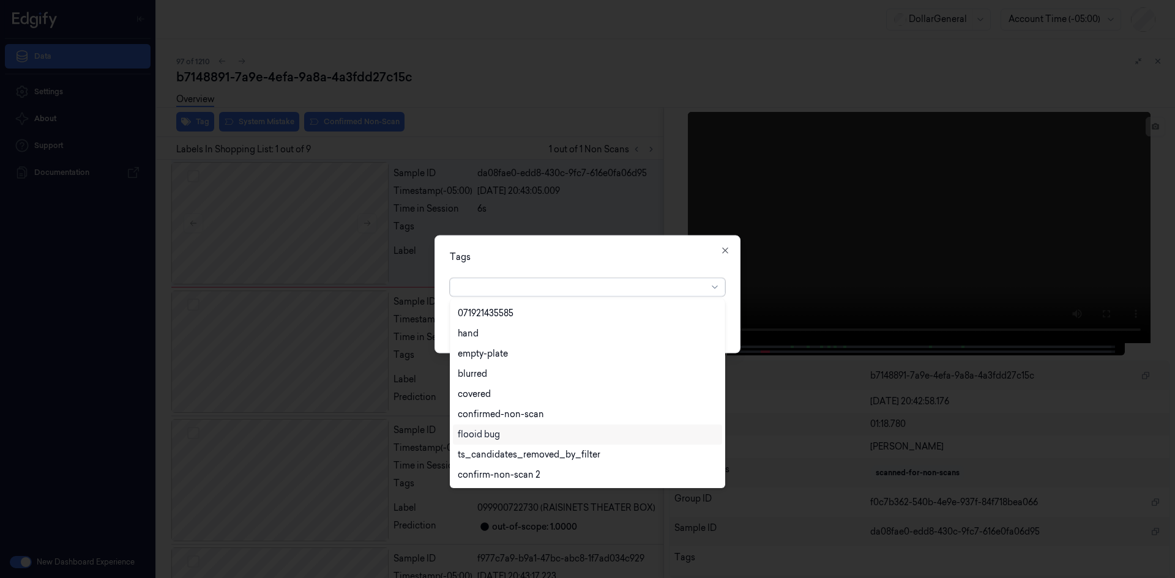
scroll to position [281, 0]
click at [482, 381] on div "flooid bug" at bounding box center [587, 374] width 269 height 20
click at [675, 267] on div "Tags option flooid bug , selected. 22 results available. Use Up and Down to cho…" at bounding box center [588, 294] width 306 height 118
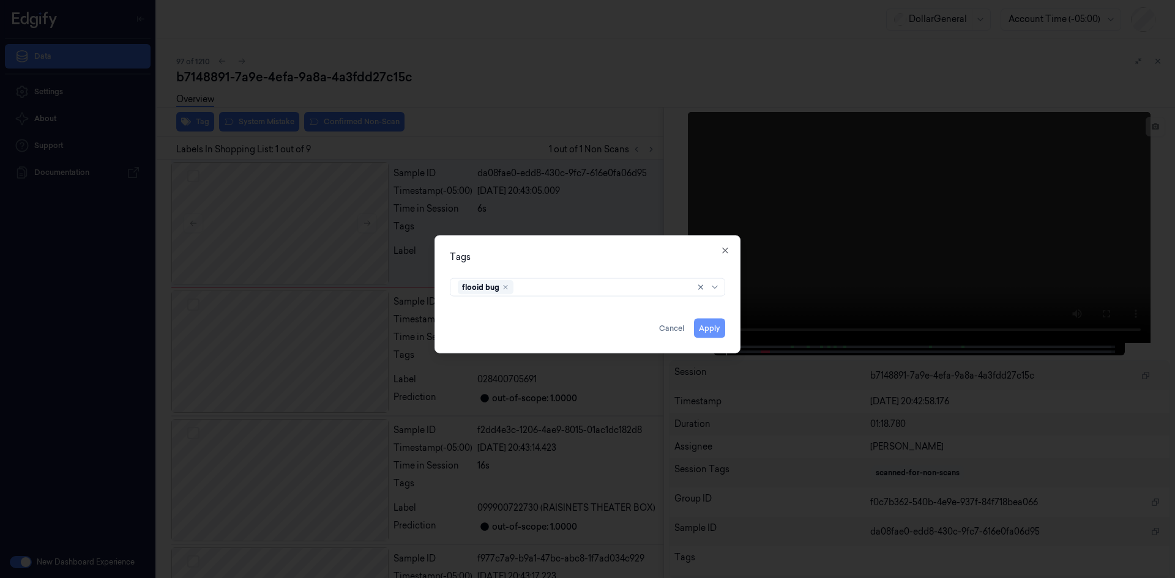
click at [703, 326] on button "Apply" at bounding box center [709, 328] width 31 height 20
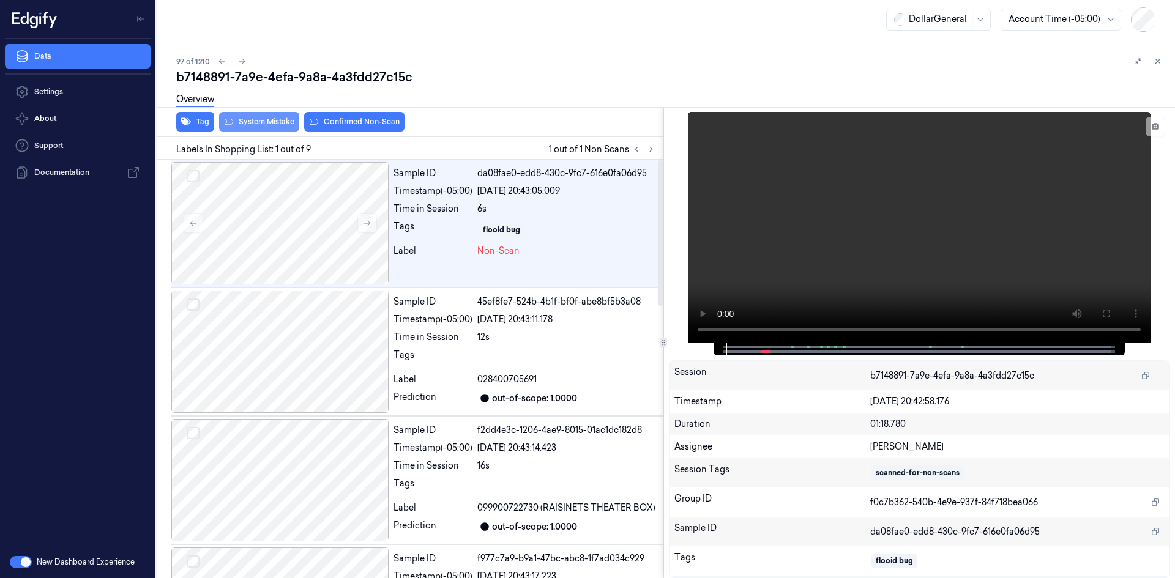
click at [274, 126] on button "System Mistake" at bounding box center [259, 122] width 80 height 20
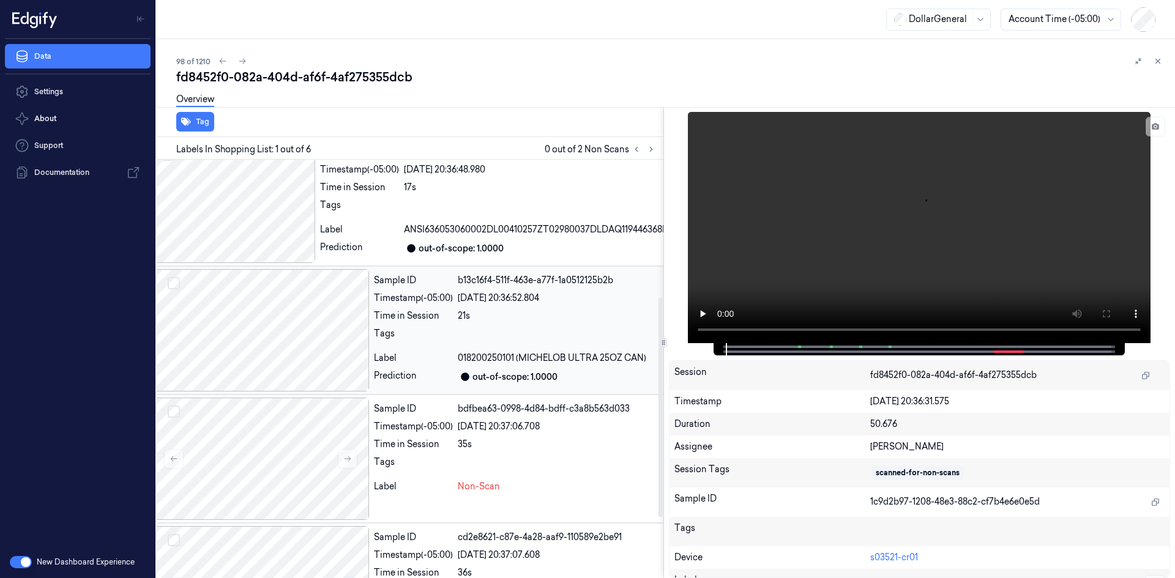
scroll to position [257, 20]
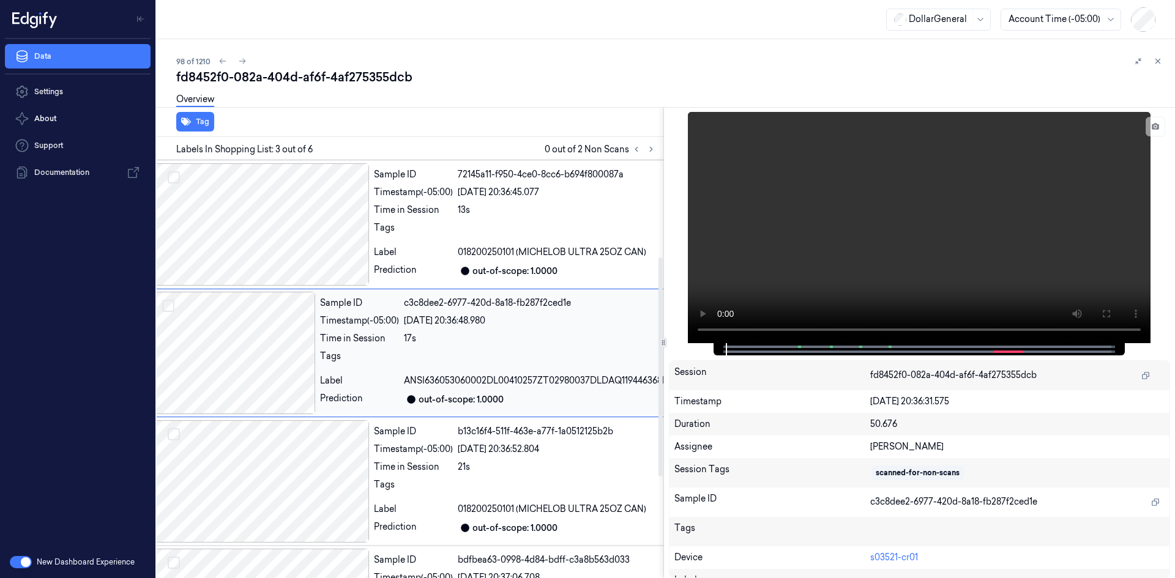
scroll to position [123, 20]
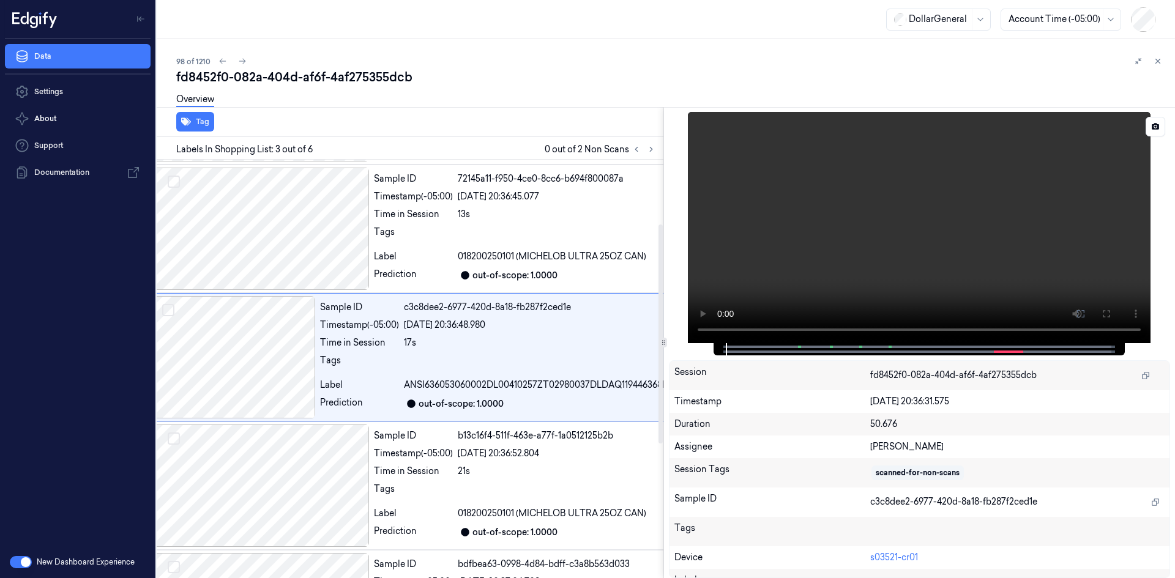
click at [826, 269] on video at bounding box center [919, 227] width 463 height 231
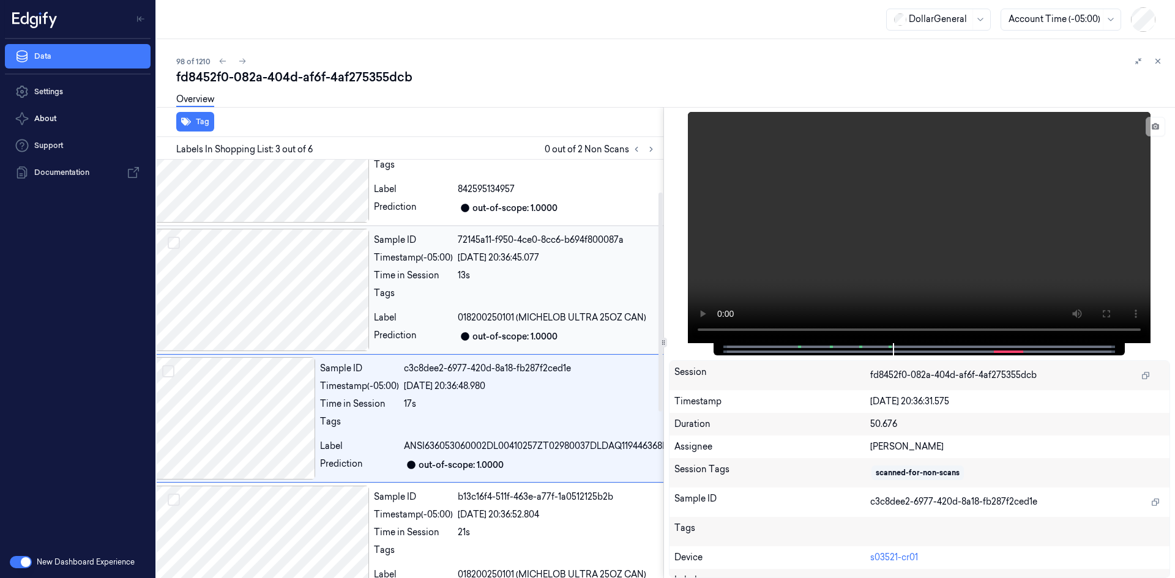
click at [467, 307] on div "Sample ID 72145a11-f950-4ce0-8cc6-b694f800087a Timestamp (-05:00) [DATE] 20:36:…" at bounding box center [1194, 290] width 1650 height 122
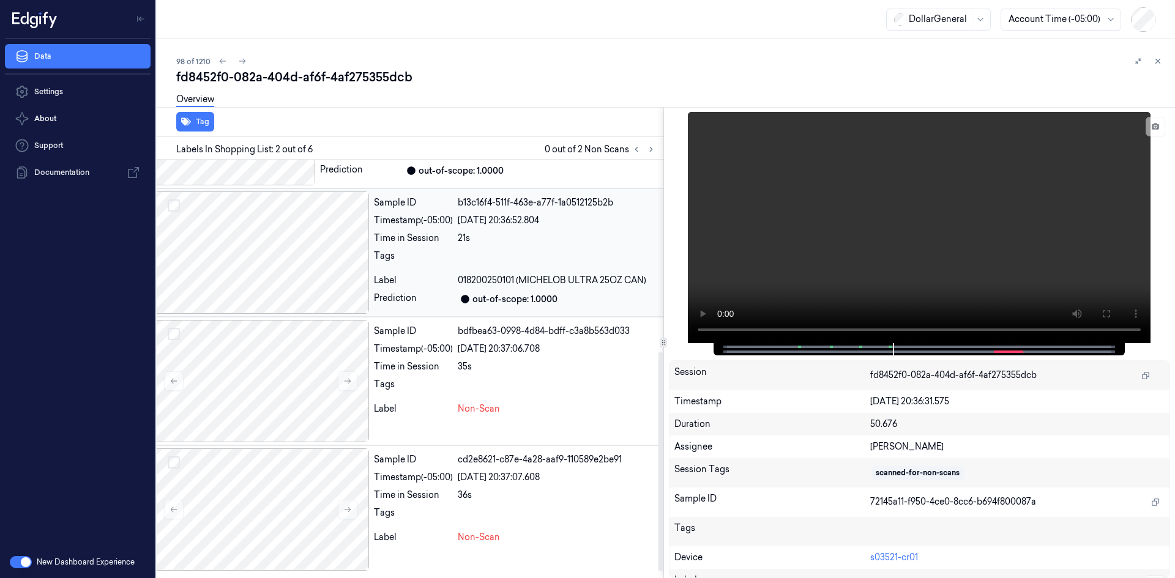
scroll to position [379, 20]
click at [416, 386] on div "Tags" at bounding box center [413, 388] width 79 height 20
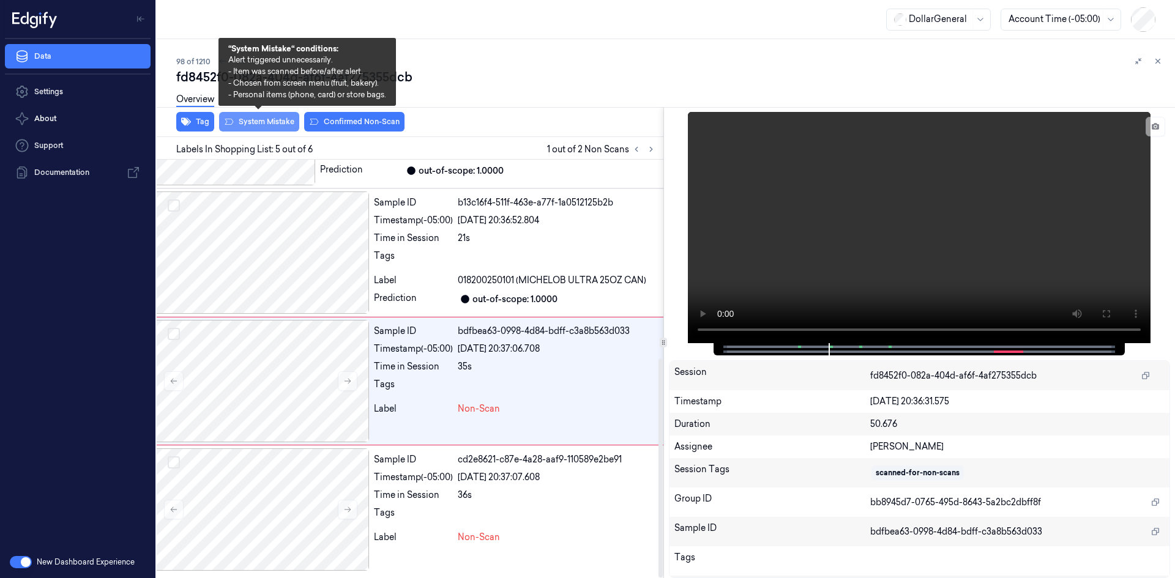
click at [285, 126] on button "System Mistake" at bounding box center [259, 122] width 80 height 20
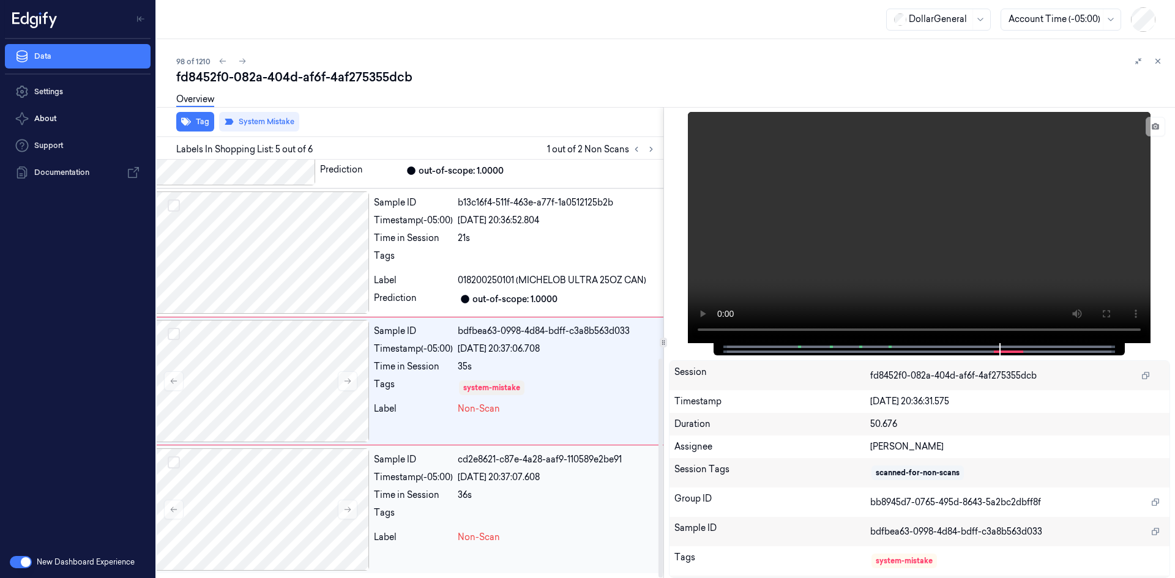
click at [406, 467] on div "Sample ID cd2e8621-c87e-4a28-aaf9-110589e2be91 Timestamp (-05:00) [DATE] 20:37:…" at bounding box center [1194, 510] width 1650 height 122
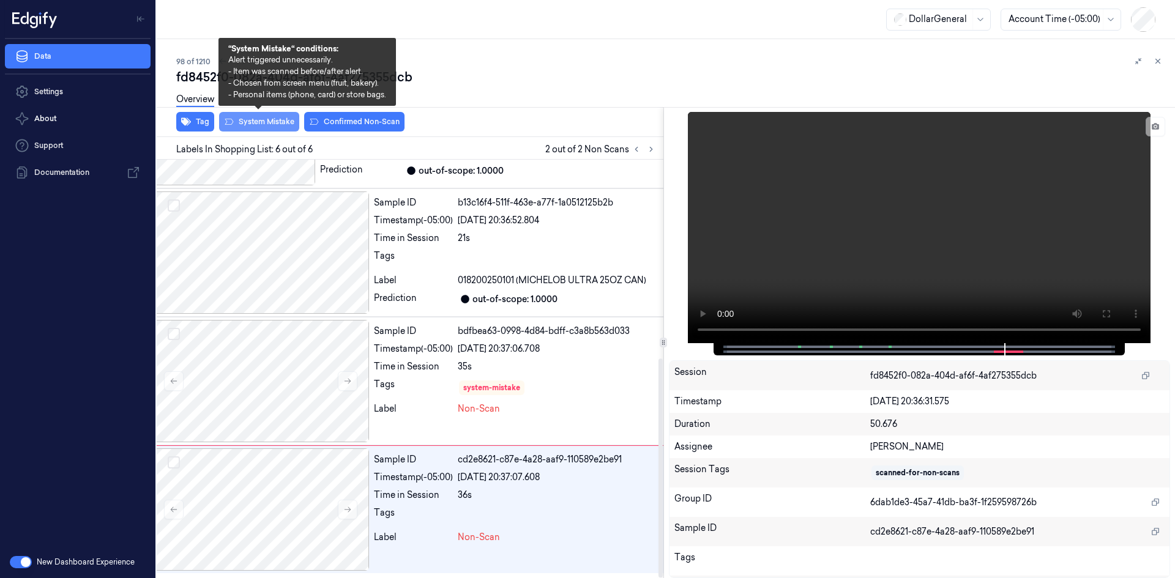
click at [281, 129] on button "System Mistake" at bounding box center [259, 122] width 80 height 20
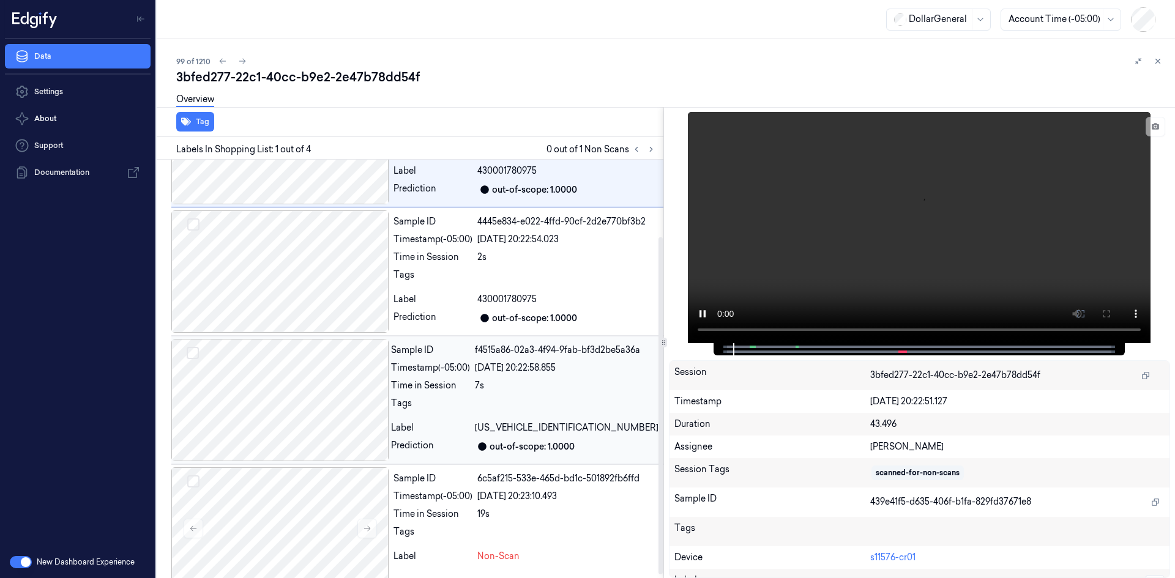
scroll to position [99, 0]
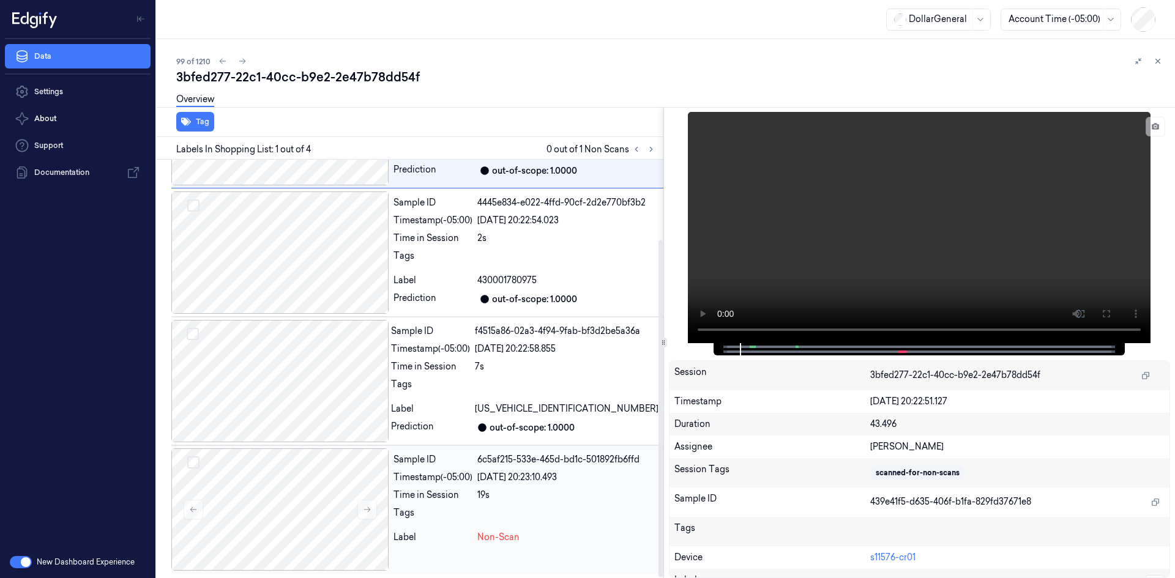
click at [433, 490] on div "Time in Session" at bounding box center [433, 495] width 79 height 13
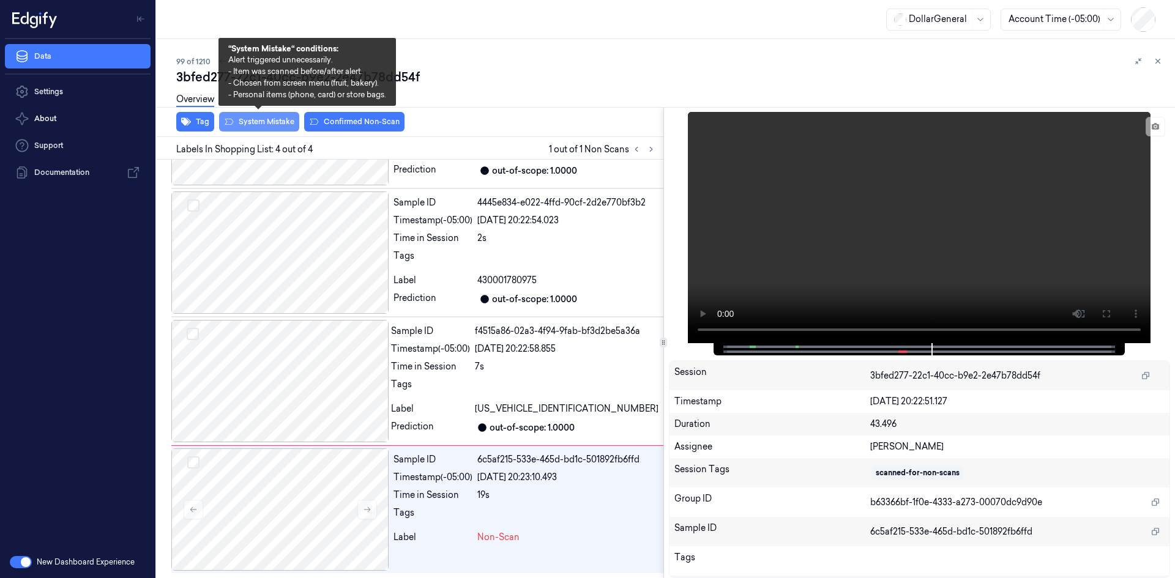
click at [264, 125] on button "System Mistake" at bounding box center [259, 122] width 80 height 20
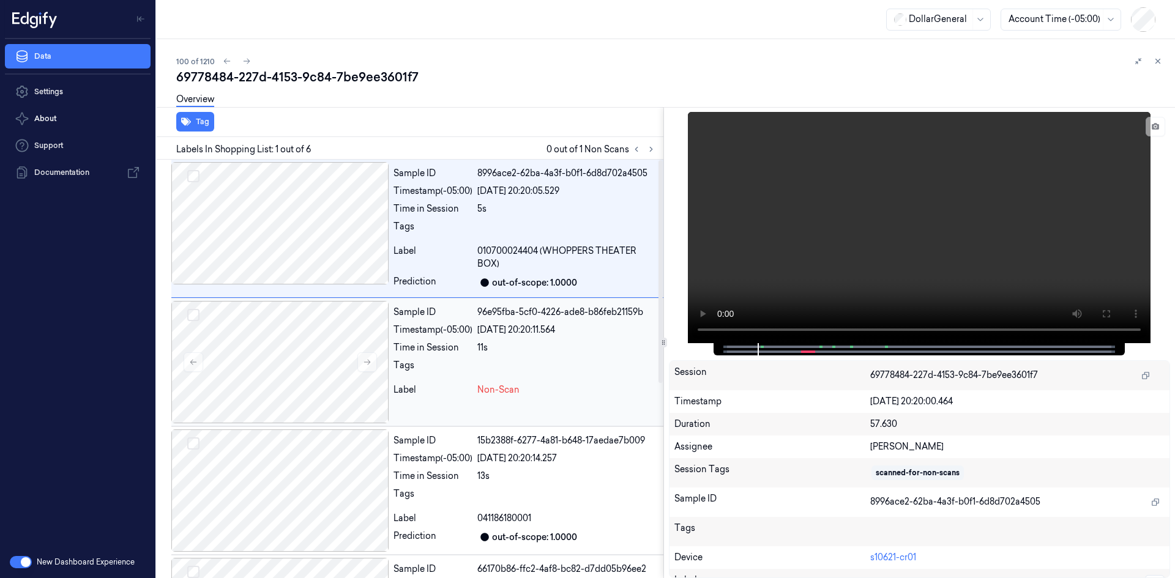
click at [455, 321] on div "Sample ID 96e95fba-5cf0-4226-ade8-b86feb21159b Timestamp (-05:00) [DATE] 20:20:…" at bounding box center [526, 362] width 275 height 122
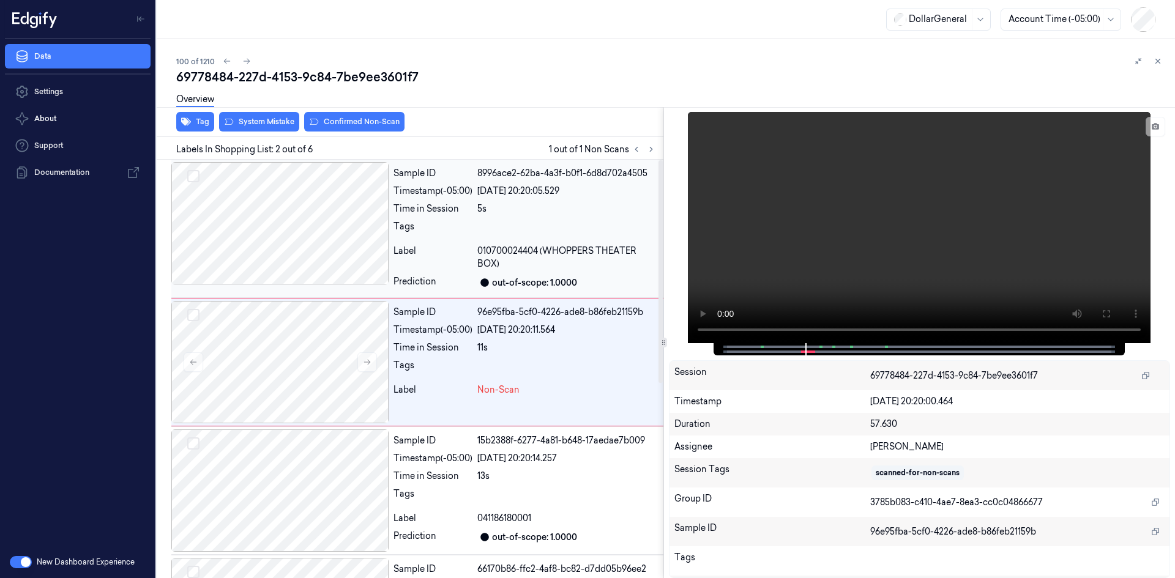
click at [520, 198] on div "Sample ID 8996ace2-62ba-4a3f-b0f1-6d8d702a4505 Timestamp (-05:00) [DATE] 20:20:…" at bounding box center [526, 228] width 275 height 133
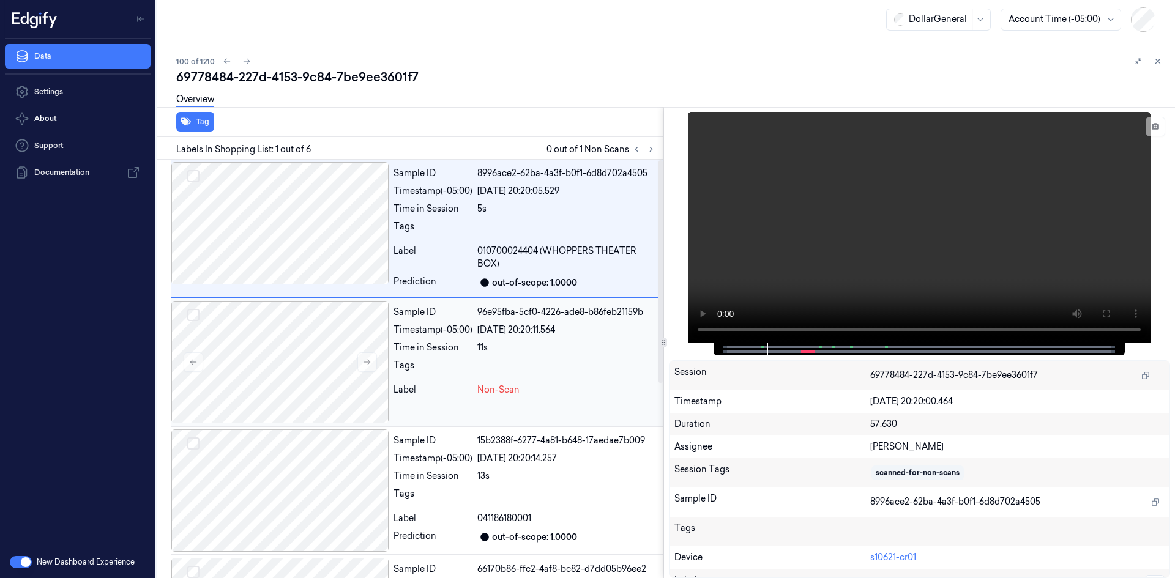
click at [528, 355] on div "Sample ID 96e95fba-5cf0-4226-ade8-b86feb21159b Timestamp (-05:00) [DATE] 20:20:…" at bounding box center [526, 362] width 275 height 122
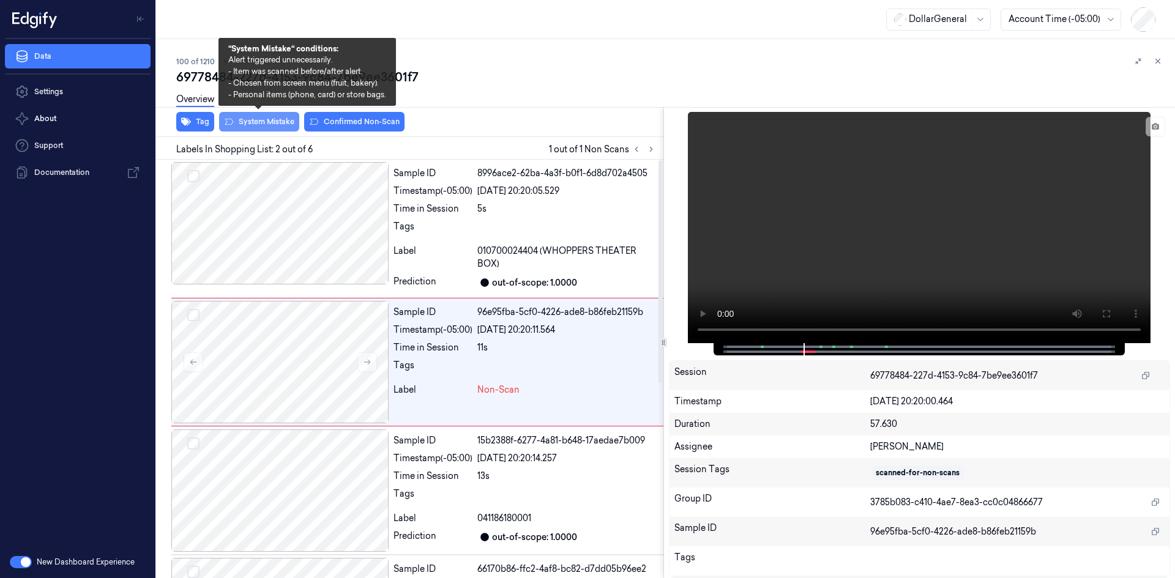
click at [298, 127] on button "System Mistake" at bounding box center [259, 122] width 80 height 20
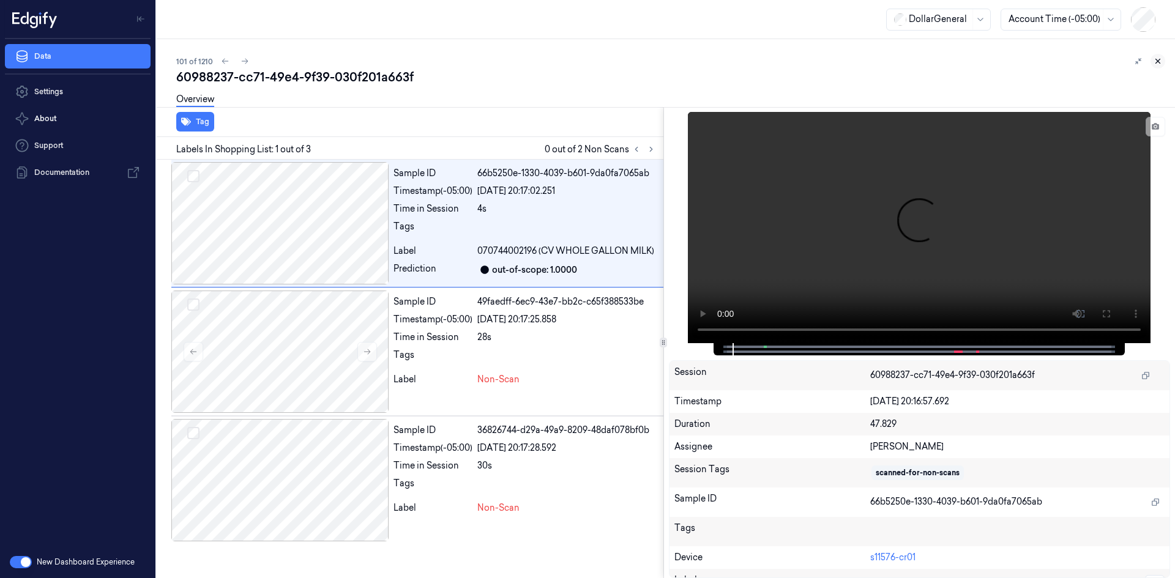
click at [1157, 61] on icon at bounding box center [1158, 61] width 4 height 4
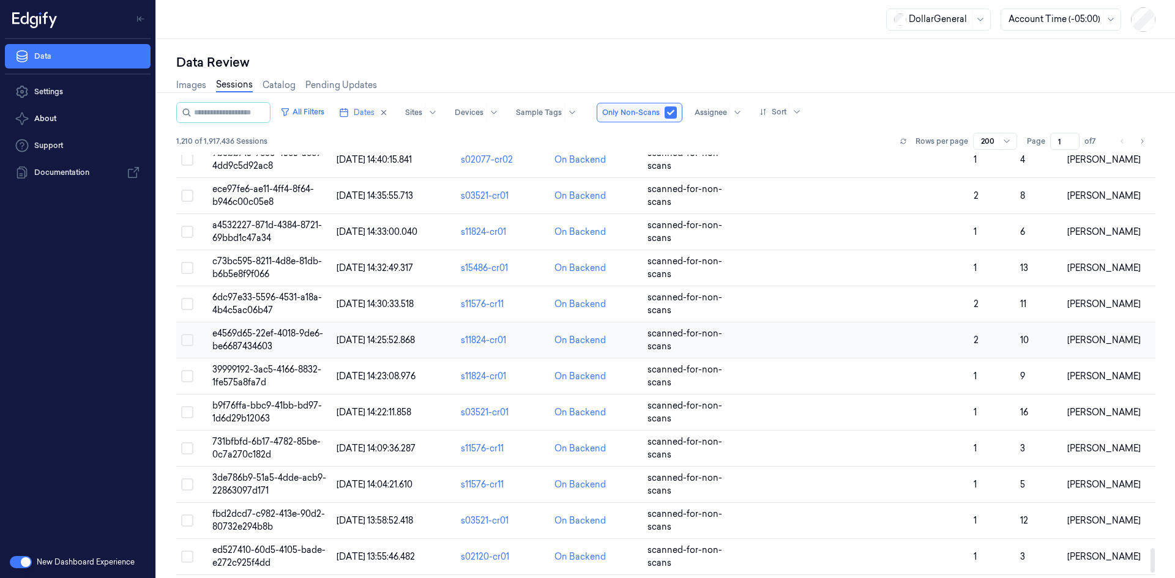
scroll to position [6835, 0]
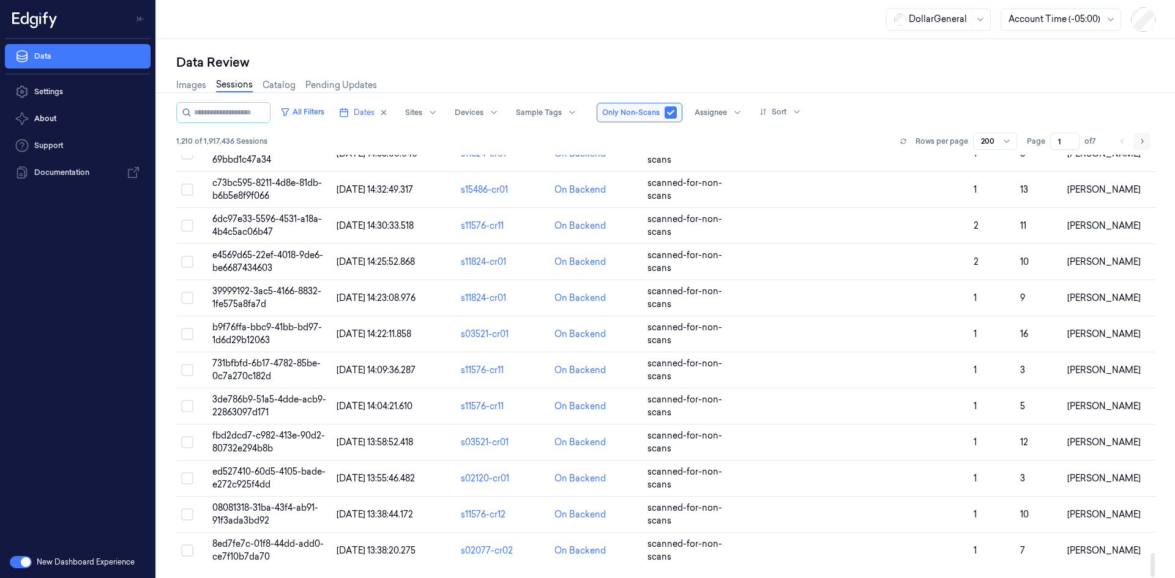
click at [1146, 137] on button "Go to next page" at bounding box center [1142, 141] width 17 height 17
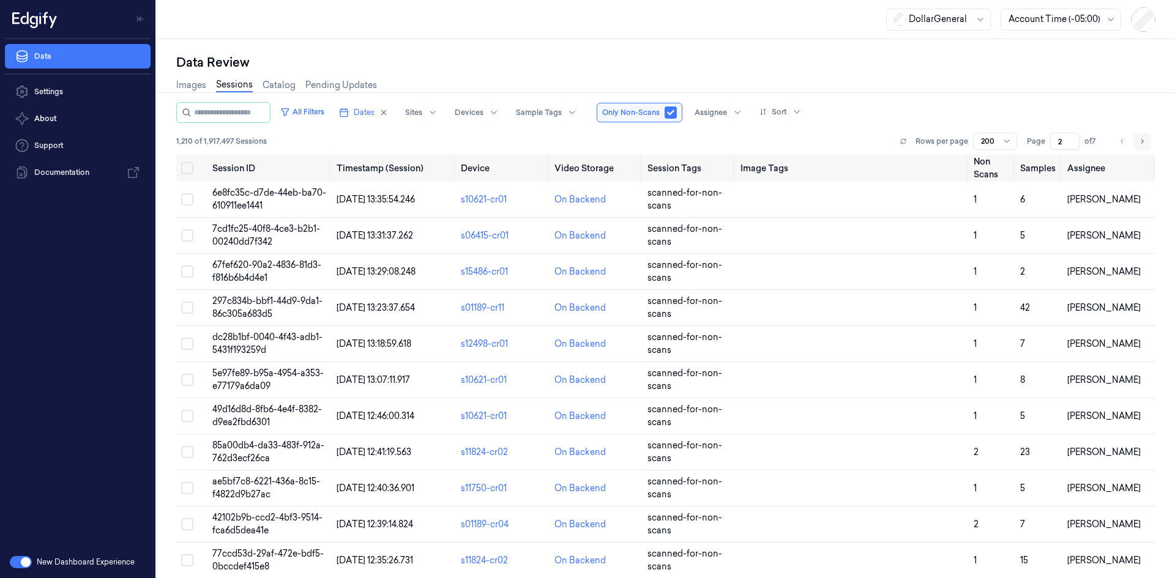
click at [1135, 136] on button "Go to next page" at bounding box center [1142, 141] width 17 height 17
click at [1137, 143] on button "Go to next page" at bounding box center [1142, 141] width 17 height 17
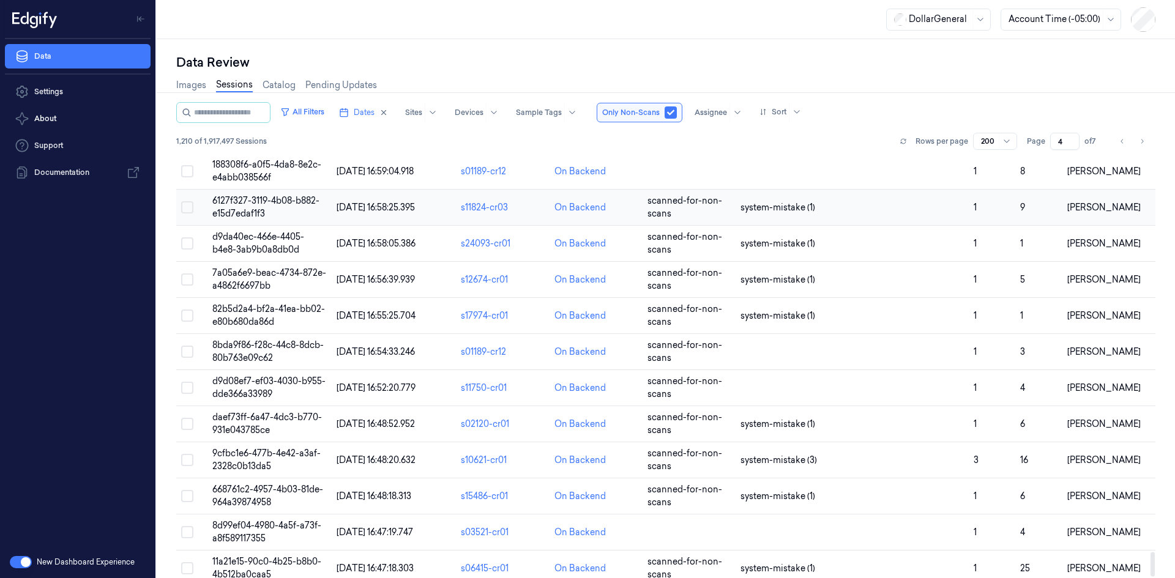
scroll to position [6835, 0]
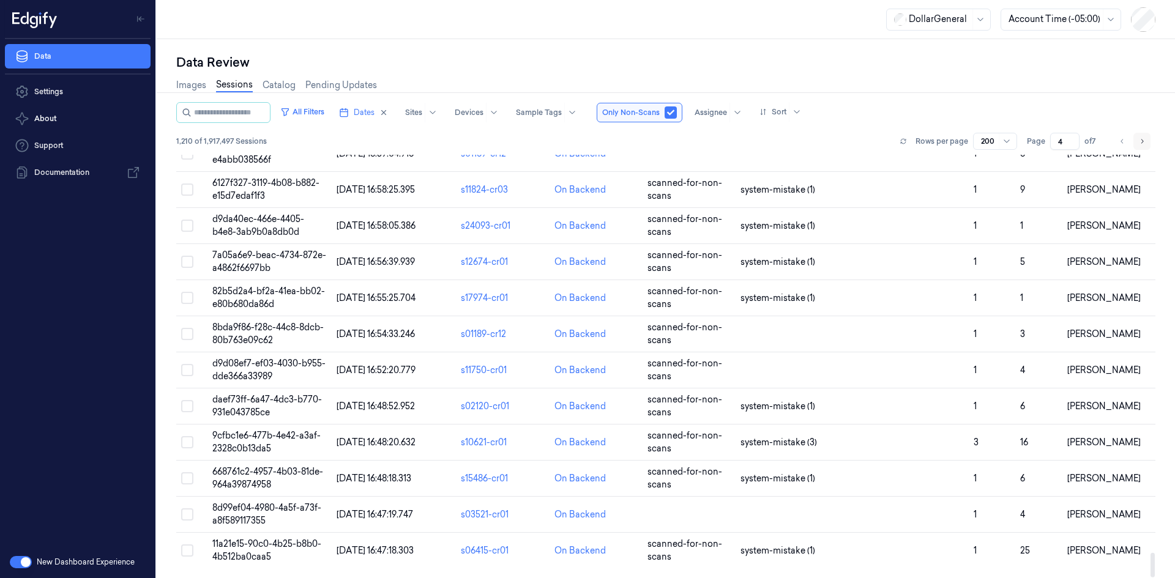
click at [1138, 141] on button "Go to next page" at bounding box center [1142, 141] width 17 height 17
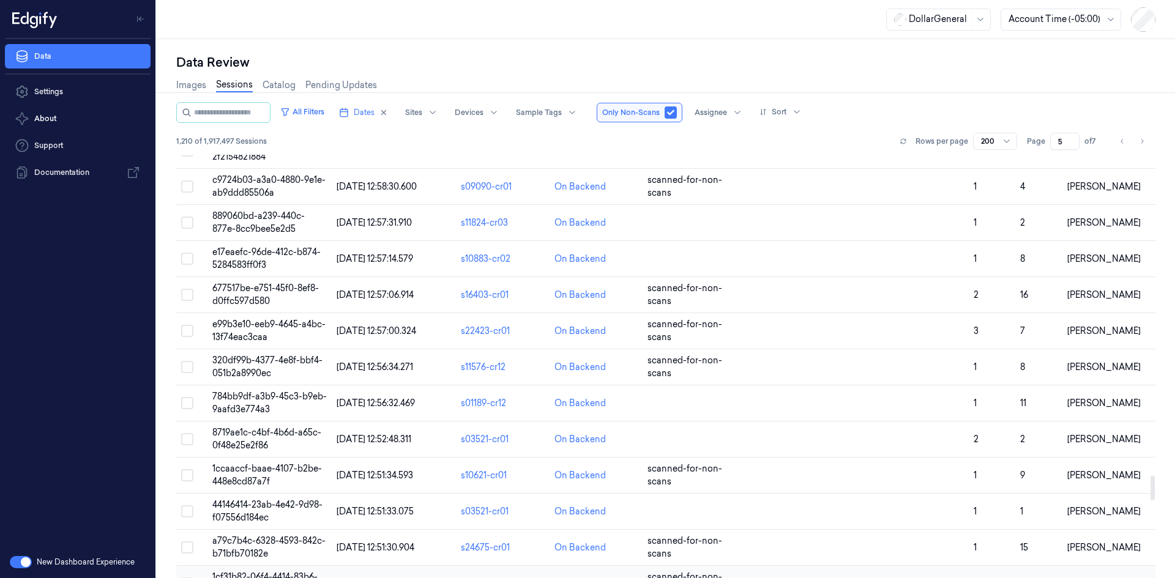
scroll to position [5937, 0]
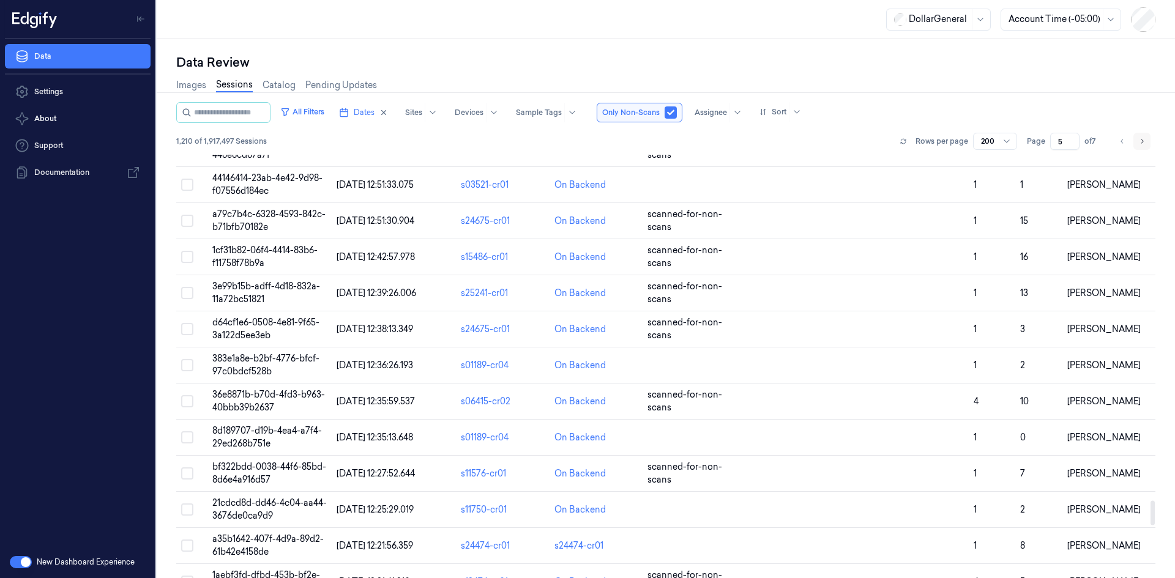
click at [1138, 140] on icon "Go to next page" at bounding box center [1141, 141] width 7 height 10
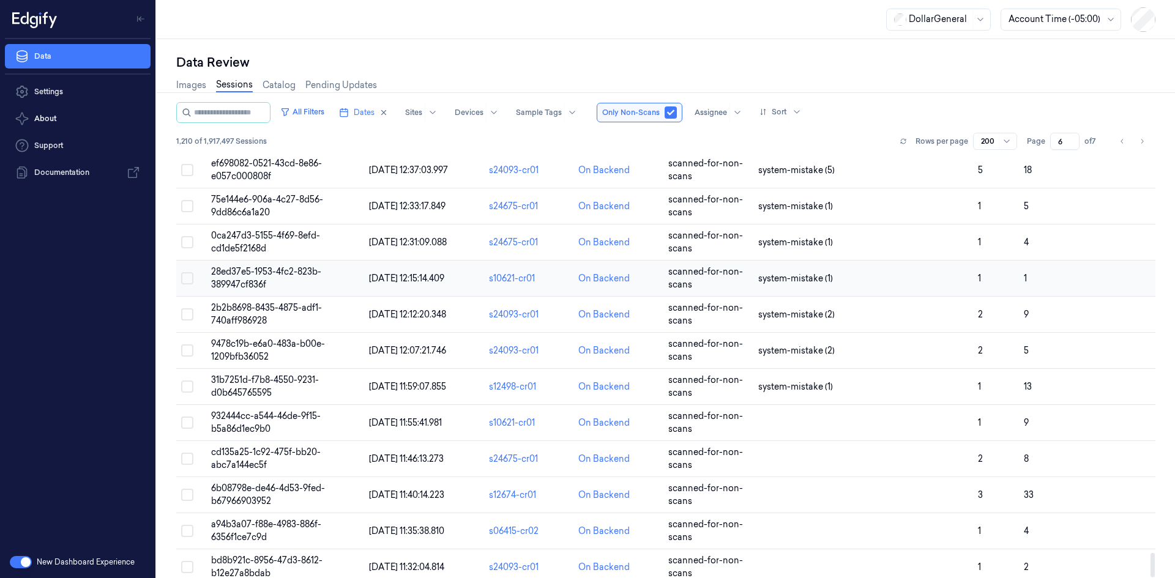
scroll to position [6835, 0]
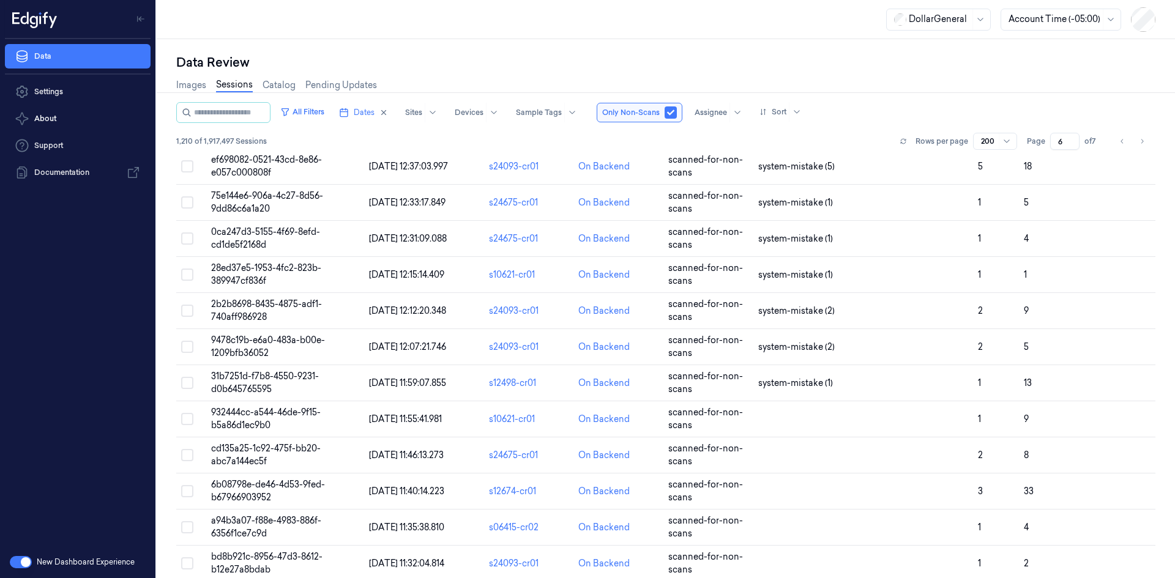
click at [1133, 144] on ul "pagination" at bounding box center [1132, 141] width 37 height 17
click at [1141, 146] on button "Go to next page" at bounding box center [1142, 141] width 17 height 17
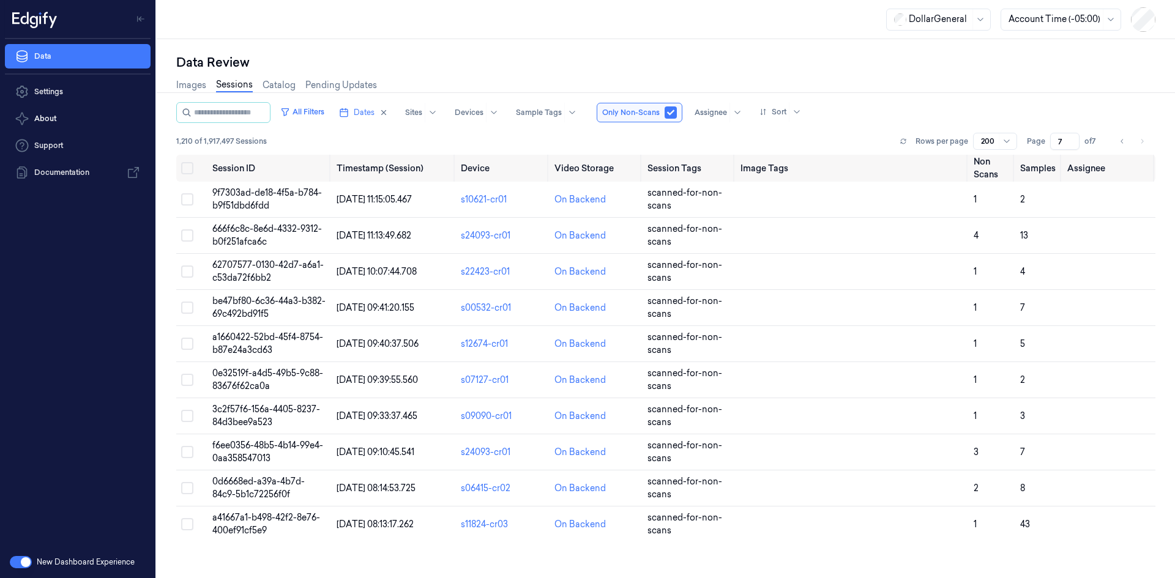
click at [1066, 146] on input "7" at bounding box center [1064, 141] width 29 height 17
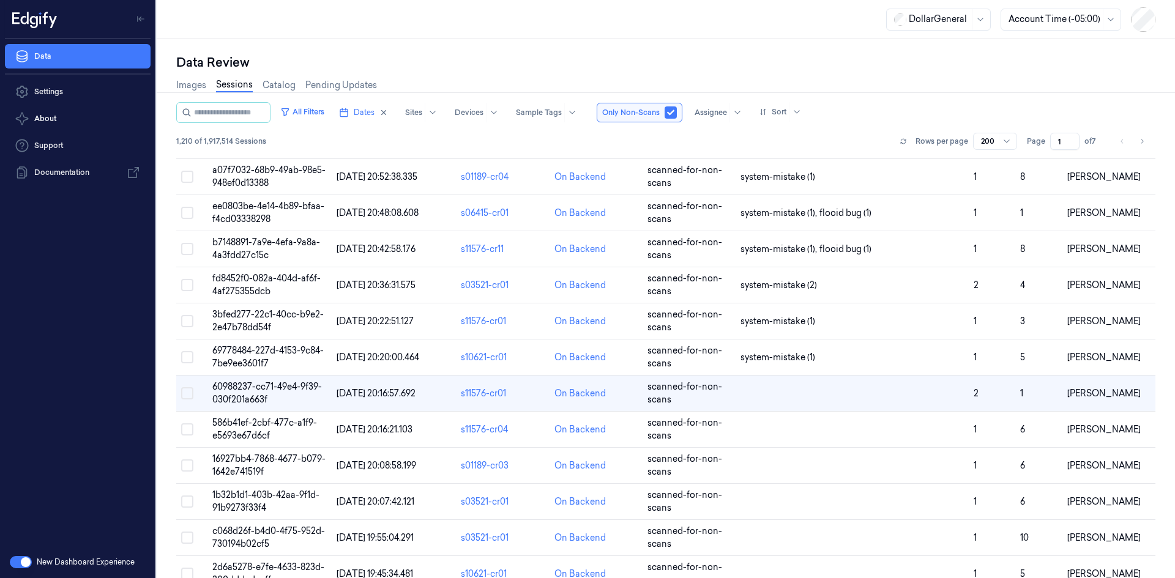
scroll to position [3444, 0]
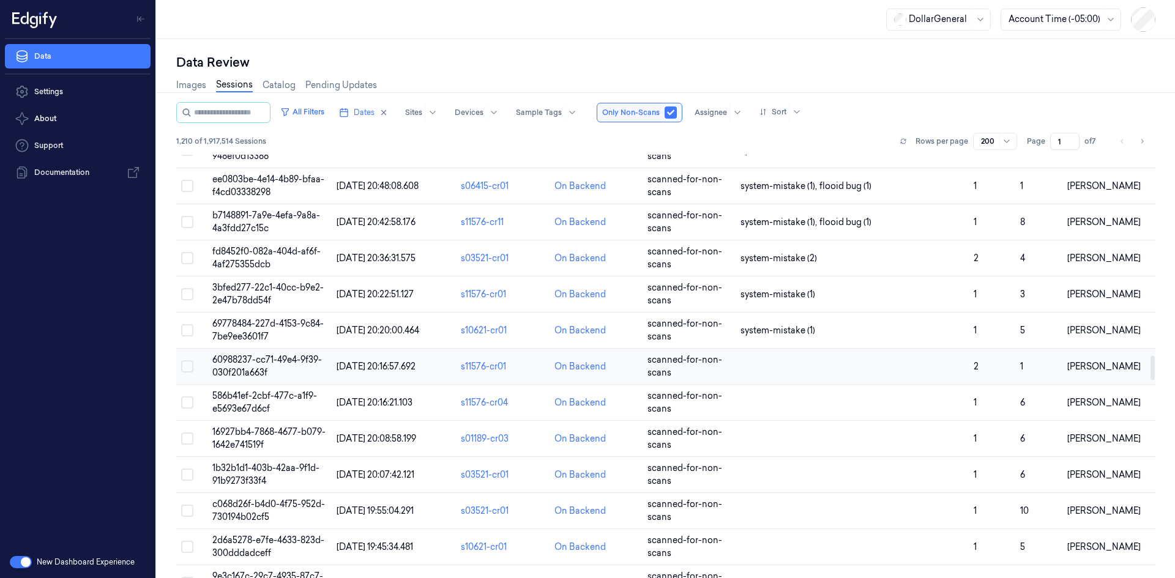
type input "1"
click at [278, 358] on span "60988237-cc71-49e4-9f39-030f201a663f" at bounding box center [267, 366] width 110 height 24
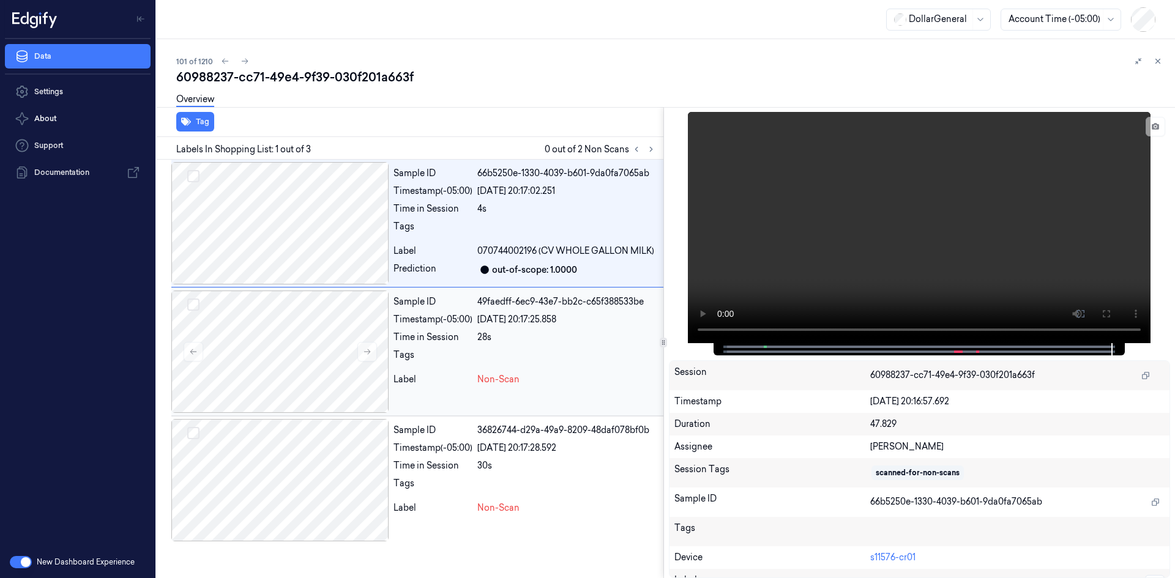
click at [432, 386] on div "Sample ID 49faedff-6ec9-43e7-bb2c-c65f388533be Timestamp (-05:00) [DATE] 20:17:…" at bounding box center [526, 352] width 275 height 122
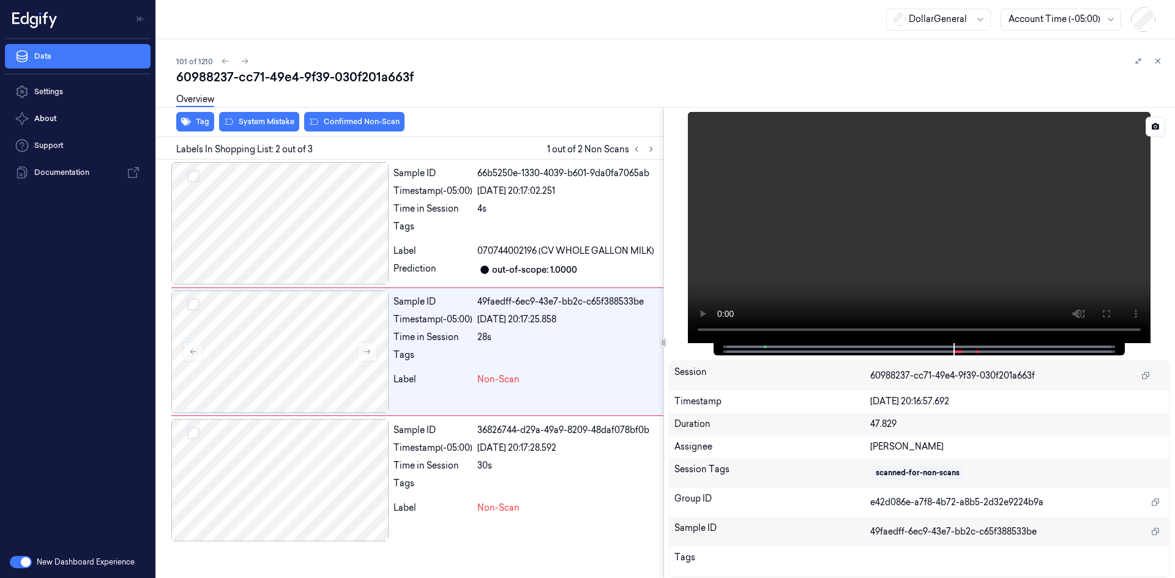
click at [858, 195] on video at bounding box center [919, 227] width 463 height 231
click at [837, 206] on video at bounding box center [919, 227] width 463 height 231
click at [299, 203] on div at bounding box center [279, 223] width 217 height 122
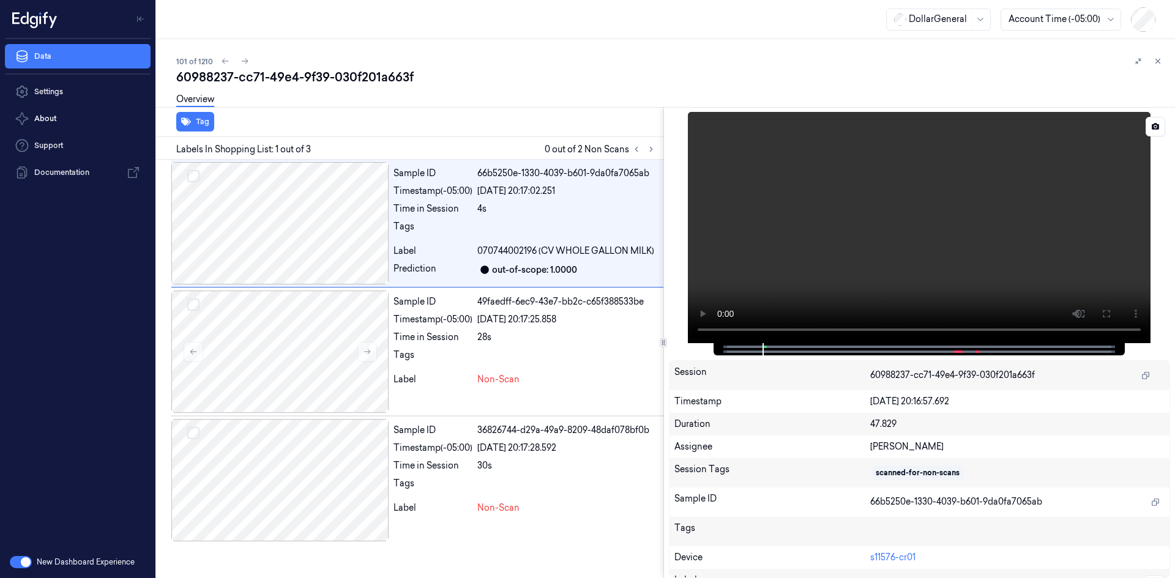
click at [924, 264] on video at bounding box center [919, 227] width 463 height 231
drag, startPoint x: 902, startPoint y: 261, endPoint x: 844, endPoint y: 260, distance: 57.6
click at [900, 261] on video at bounding box center [919, 227] width 463 height 231
click at [454, 327] on div "Sample ID 49faedff-6ec9-43e7-bb2c-c65f388533be Timestamp (-05:00) [DATE] 20:17:…" at bounding box center [526, 352] width 275 height 122
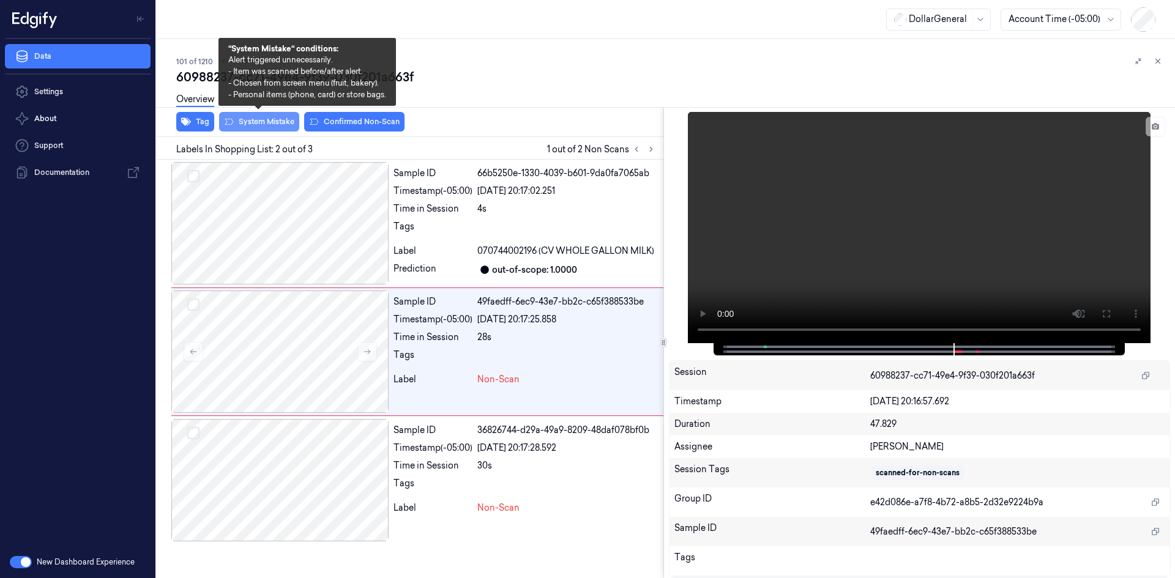
click at [278, 122] on button "System Mistake" at bounding box center [259, 122] width 80 height 20
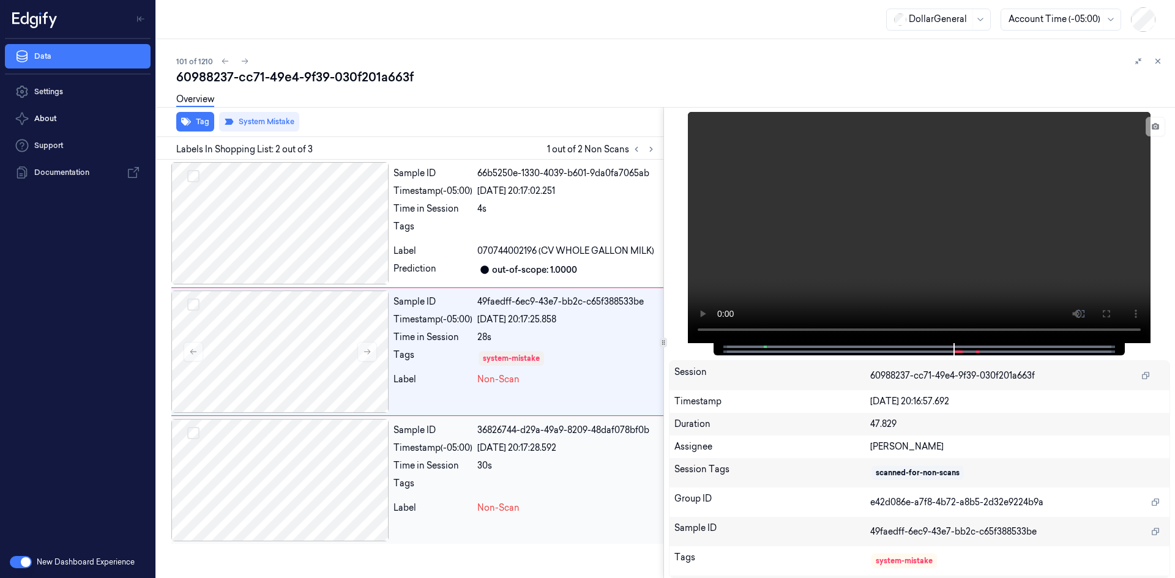
click at [499, 468] on div "30s" at bounding box center [567, 466] width 181 height 13
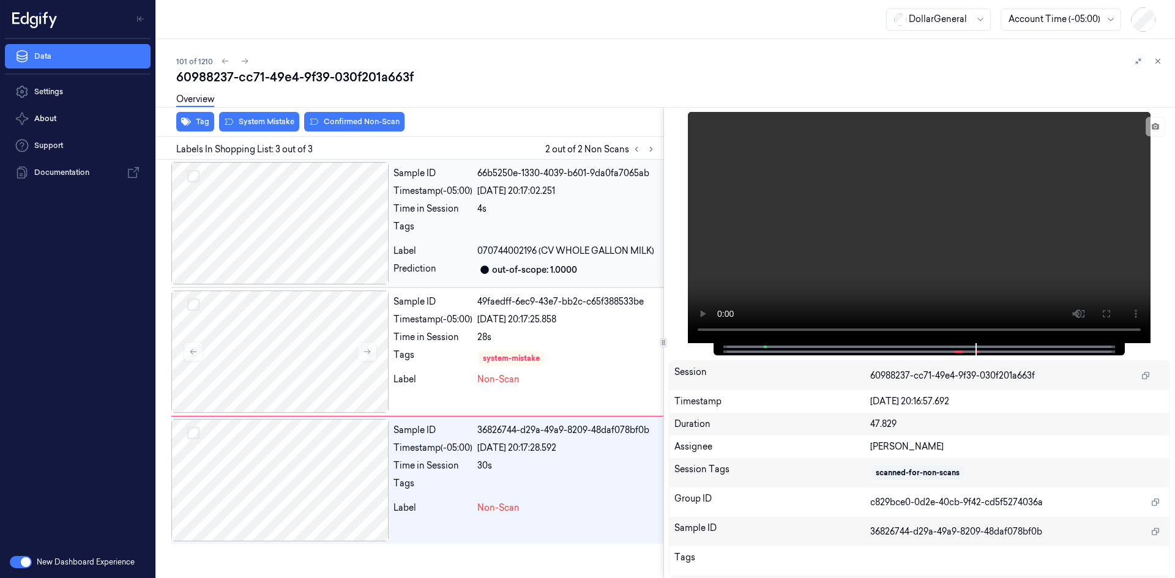
click at [531, 215] on div "4s" at bounding box center [567, 209] width 181 height 13
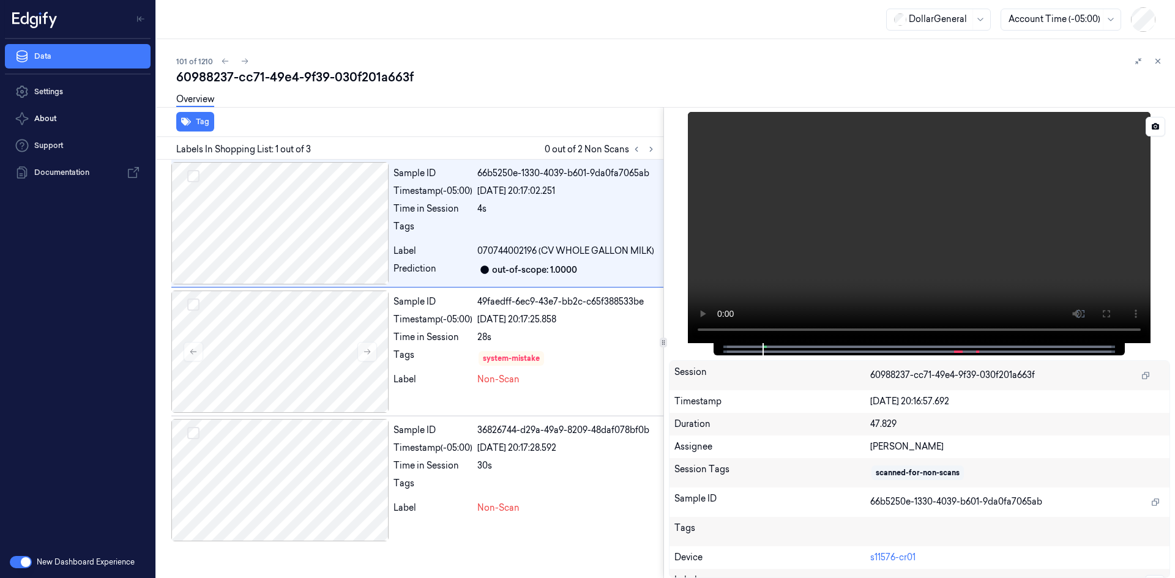
click at [810, 212] on video at bounding box center [919, 227] width 463 height 231
click at [814, 192] on video at bounding box center [919, 227] width 463 height 231
click at [436, 447] on div "Timestamp (-05:00)" at bounding box center [433, 448] width 79 height 13
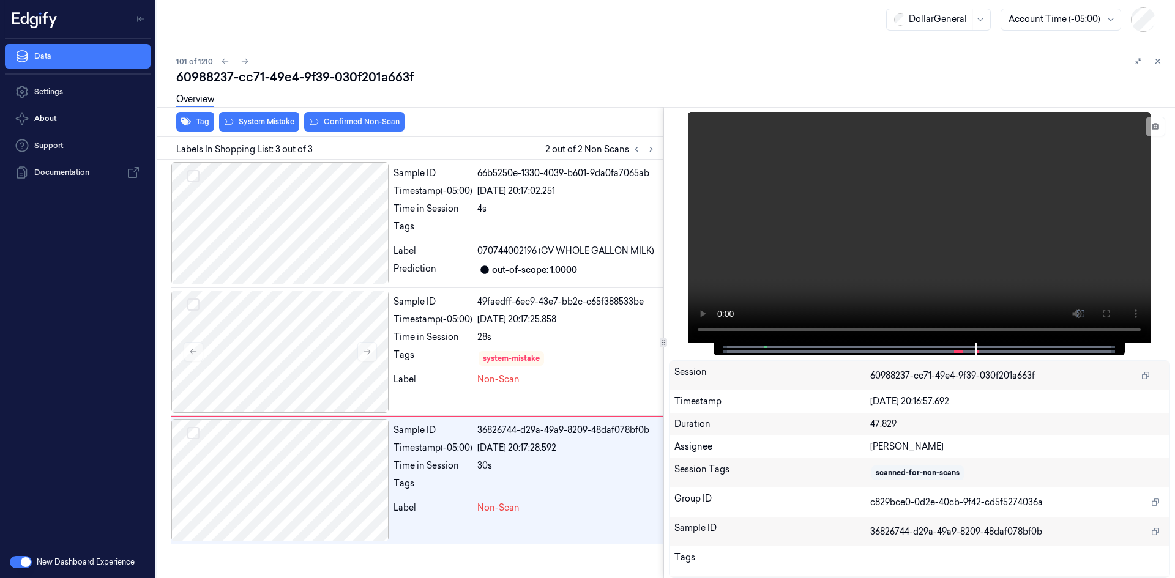
click at [213, 113] on div "Overview" at bounding box center [195, 101] width 38 height 31
click at [208, 114] on div "Overview" at bounding box center [195, 101] width 38 height 31
click at [208, 119] on button "Tag" at bounding box center [195, 122] width 38 height 20
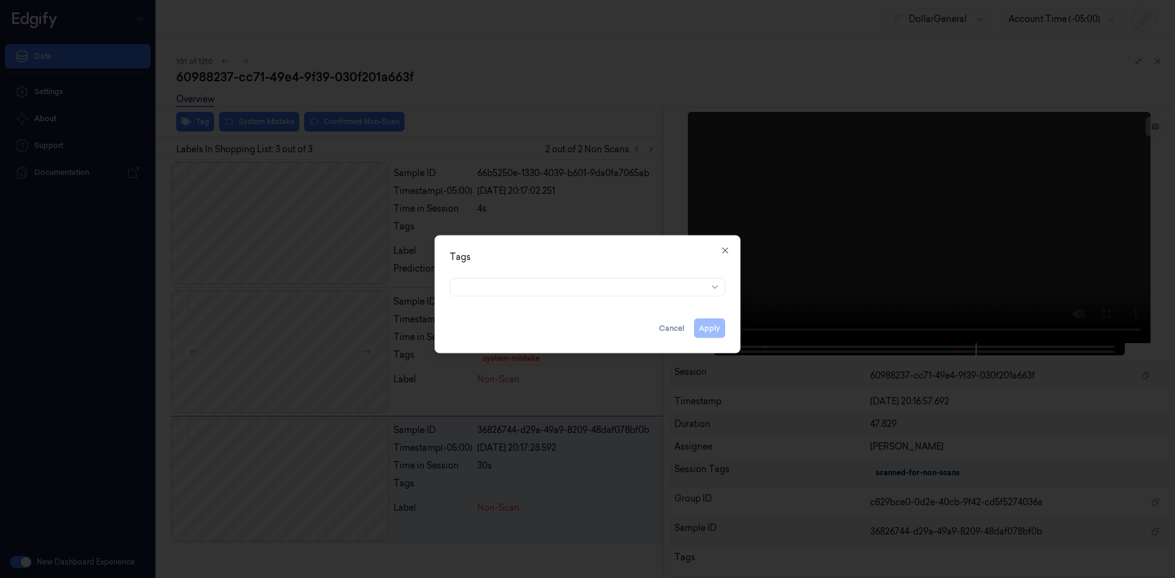
drag, startPoint x: 607, startPoint y: 274, endPoint x: 609, endPoint y: 288, distance: 13.7
click at [606, 274] on div at bounding box center [587, 284] width 275 height 23
click at [615, 293] on div at bounding box center [583, 287] width 250 height 13
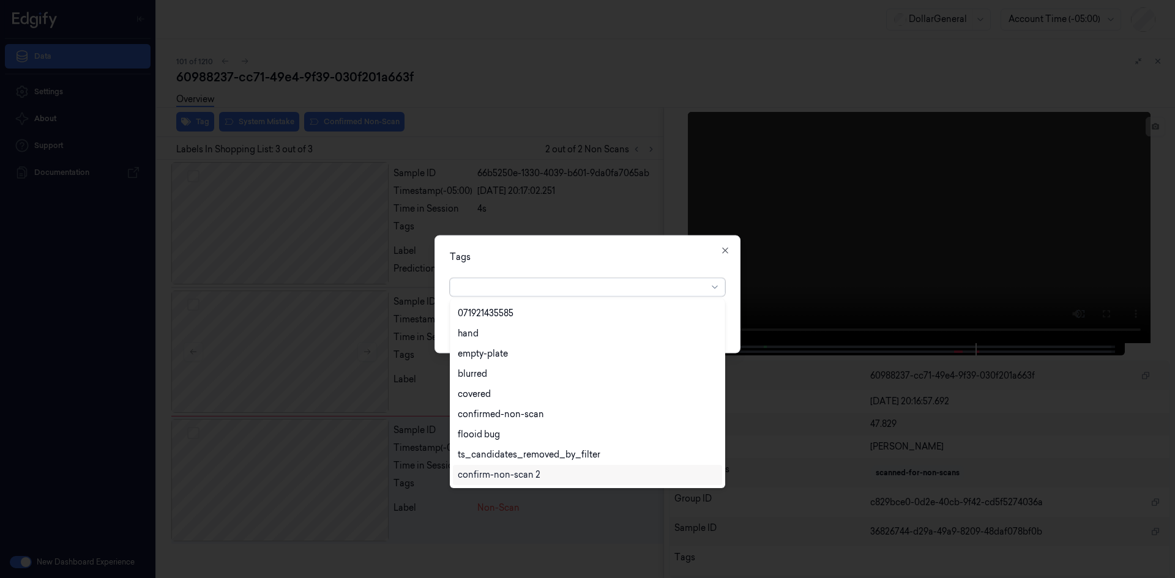
scroll to position [281, 0]
click at [509, 378] on div "flooid bug" at bounding box center [588, 374] width 260 height 13
click at [661, 256] on div "Tags" at bounding box center [587, 256] width 275 height 13
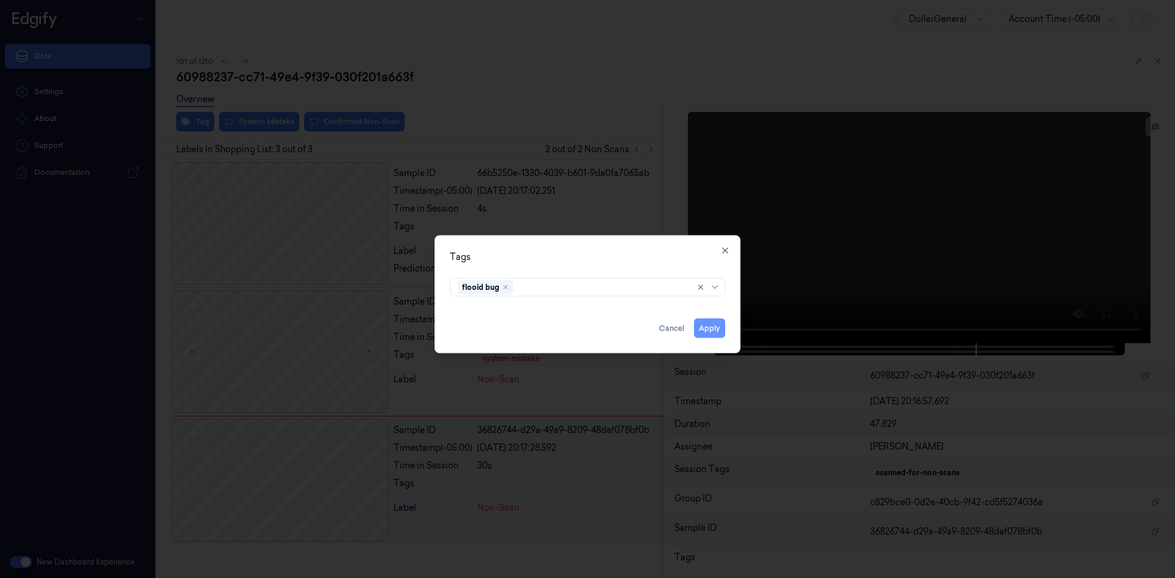
click at [722, 324] on button "Apply" at bounding box center [709, 328] width 31 height 20
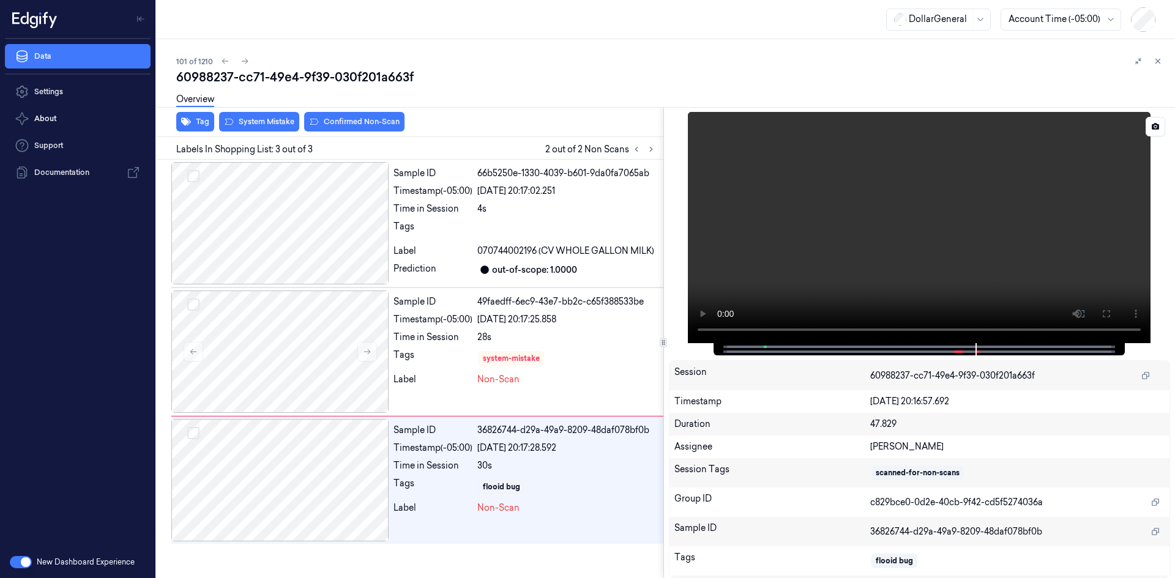
click at [909, 279] on video at bounding box center [919, 227] width 463 height 231
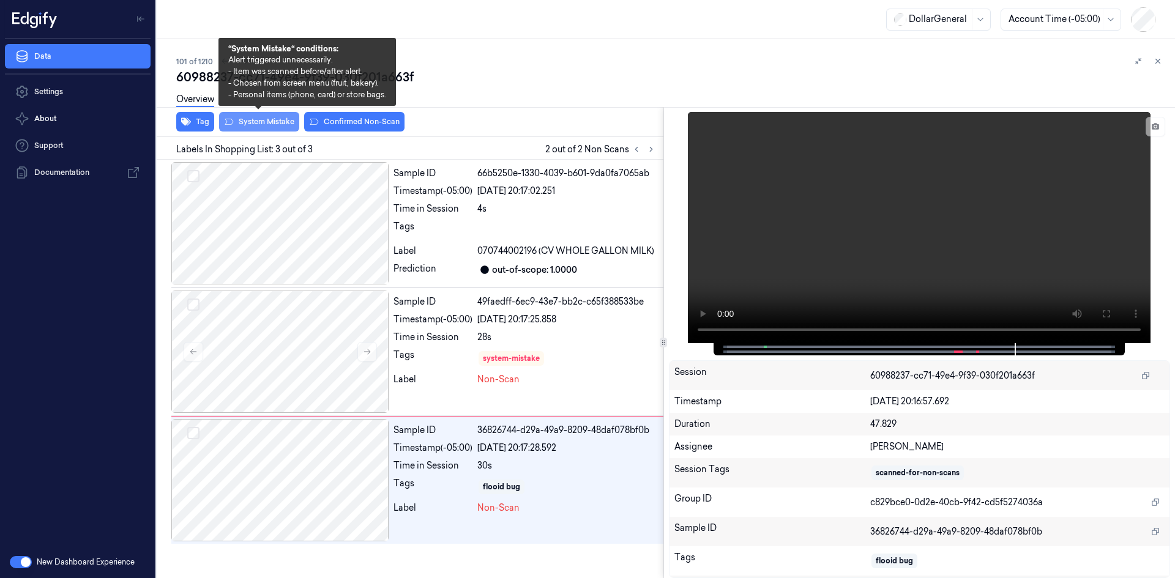
click at [244, 118] on button "System Mistake" at bounding box center [259, 122] width 80 height 20
